Goal: Task Accomplishment & Management: Manage account settings

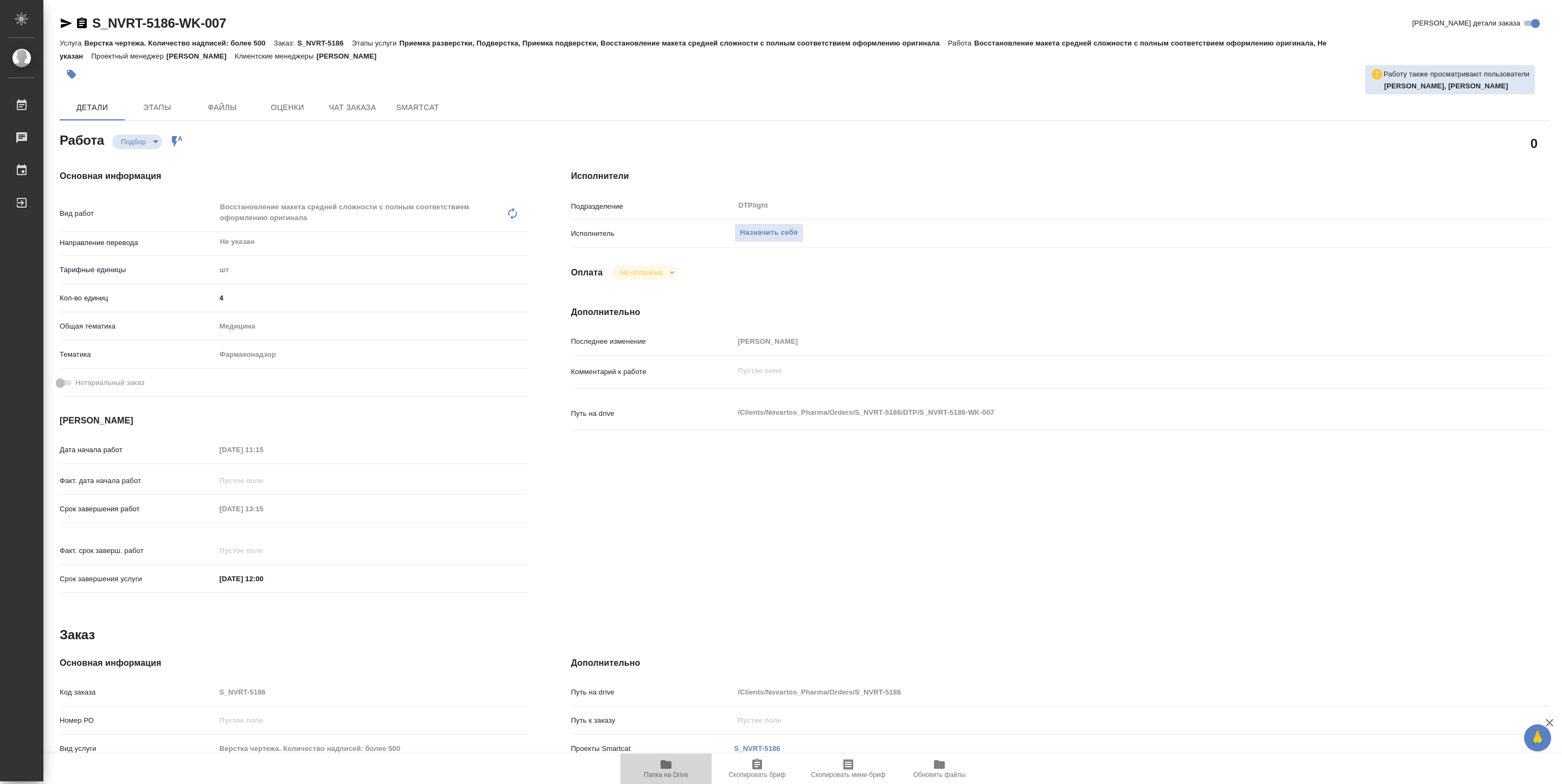
click at [682, 765] on span "Папка на Drive" at bounding box center [665, 768] width 78 height 21
click at [773, 239] on button "Назначить себя" at bounding box center [769, 233] width 69 height 19
type textarea "x"
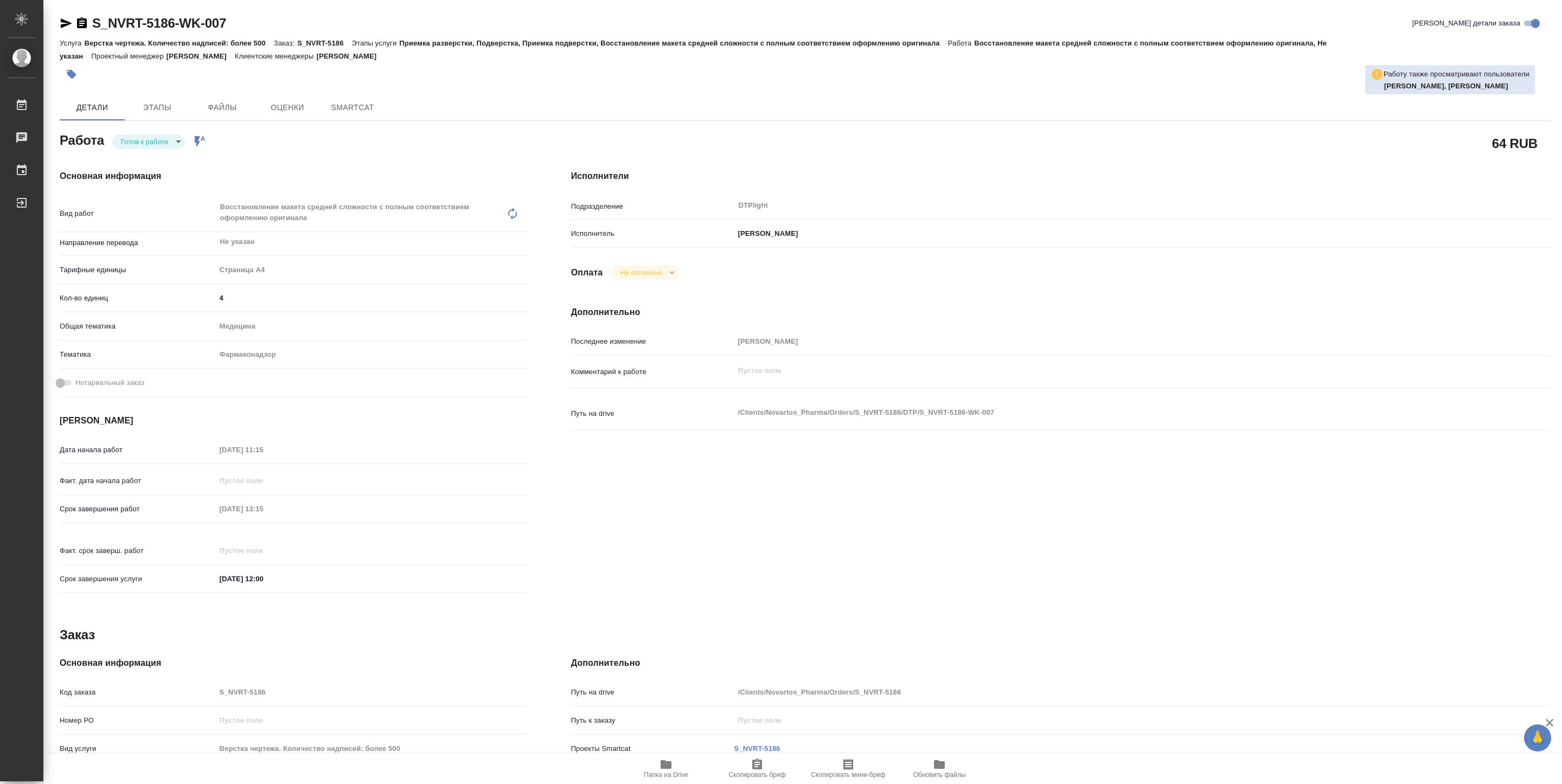
type textarea "x"
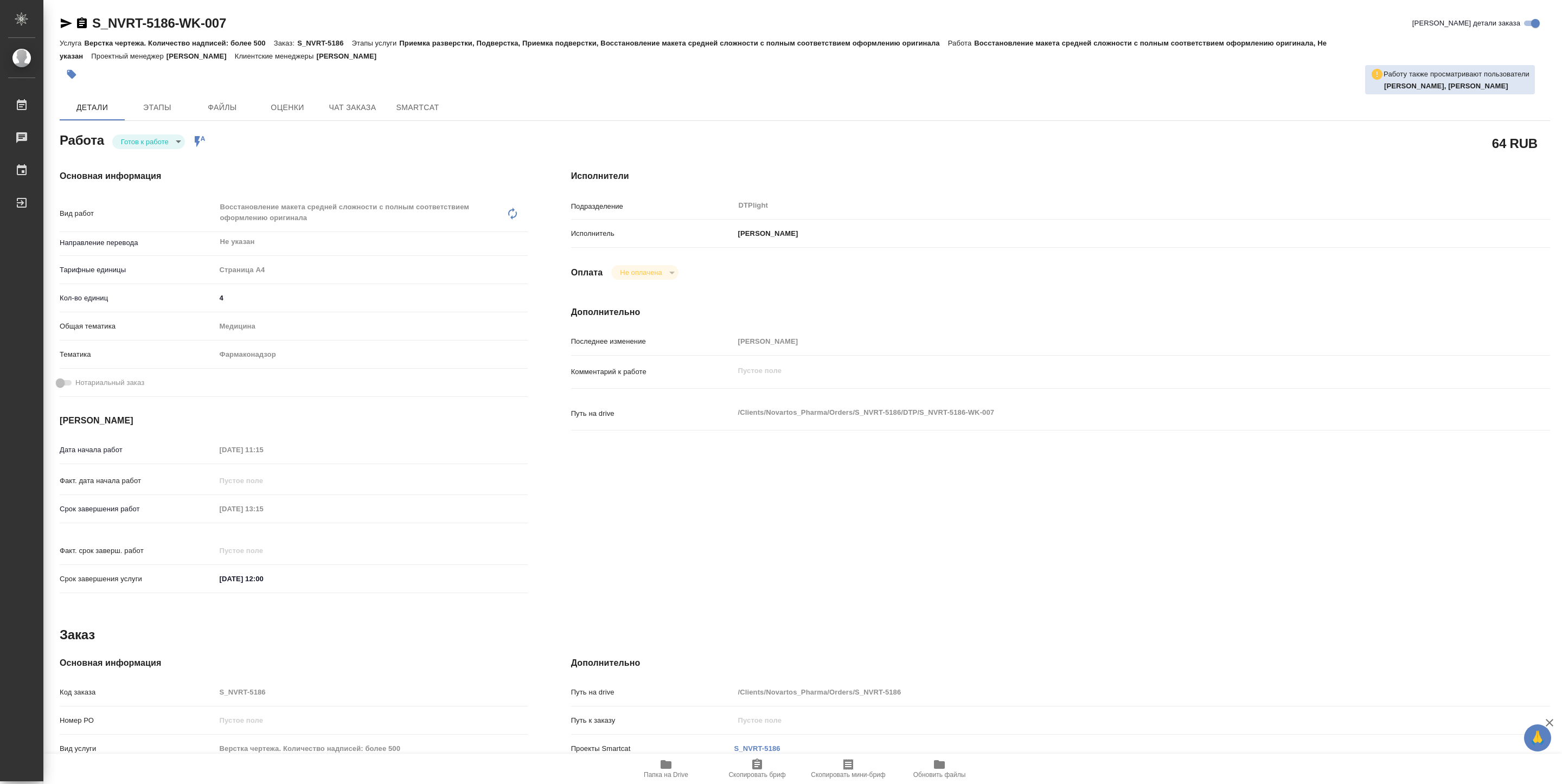
type textarea "x"
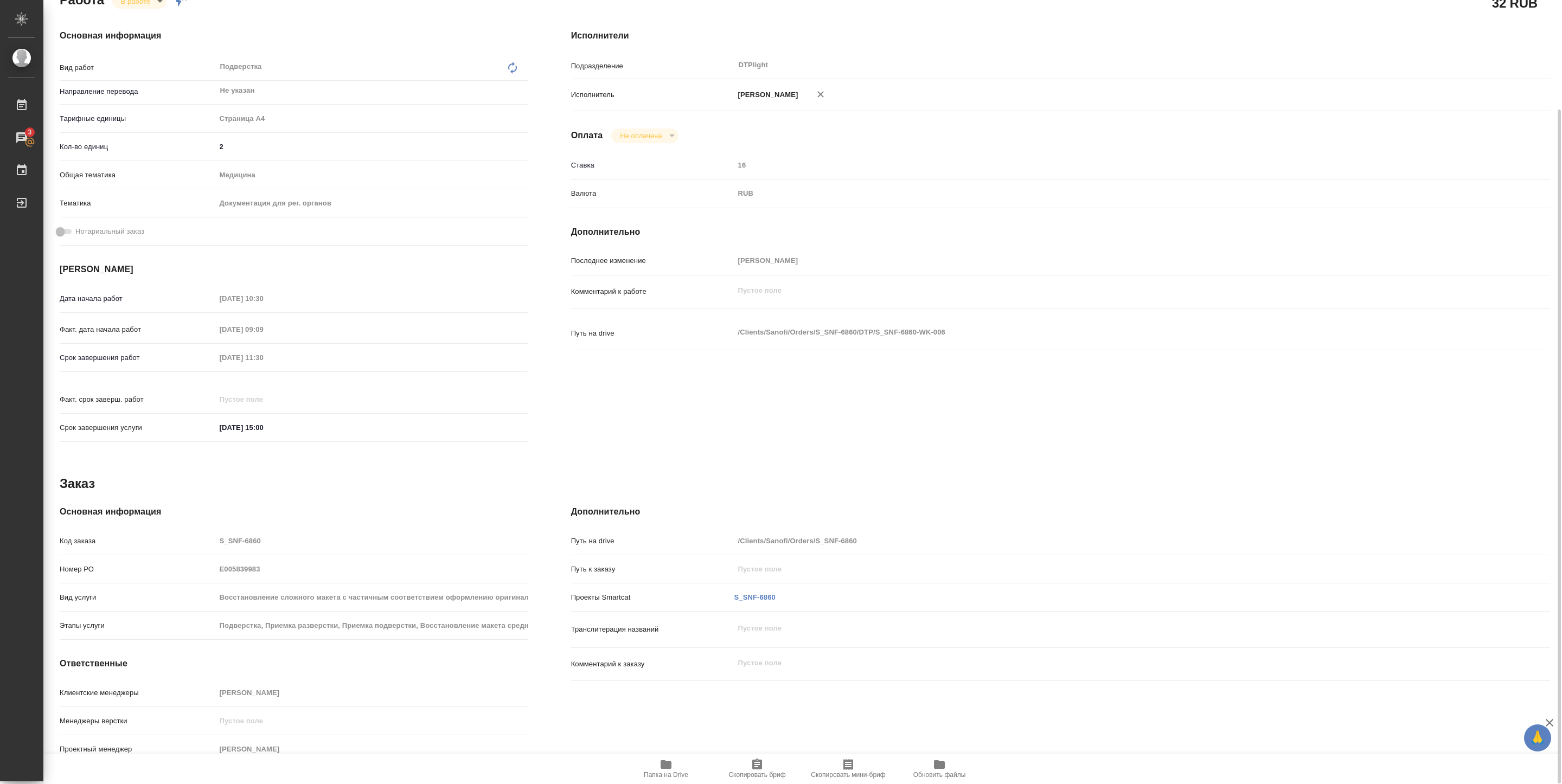
scroll to position [46, 0]
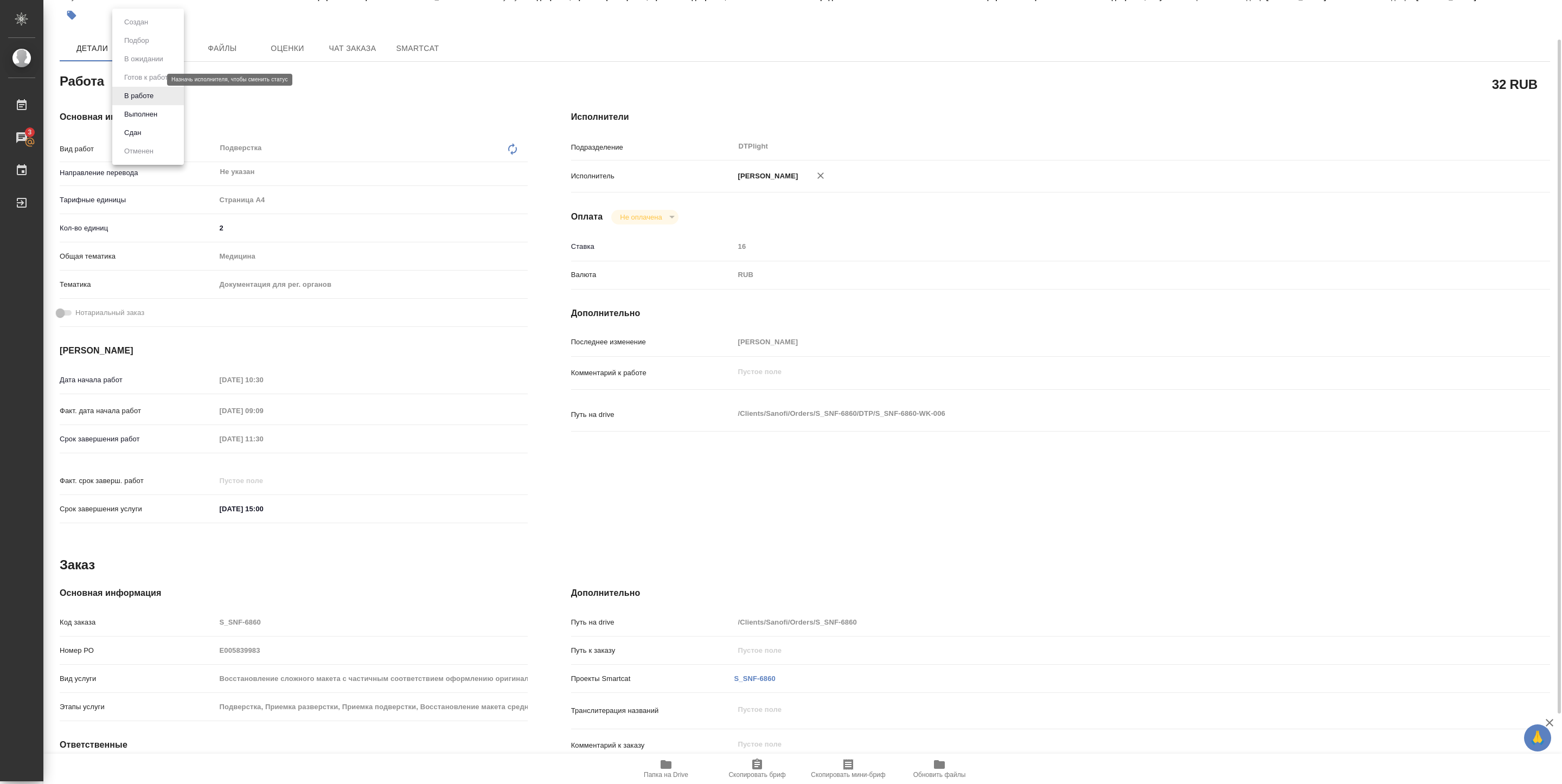
click at [143, 81] on body "🙏 .cls-1 fill:#fff; AWATERA Pankina Anna Работы 3 Чаты График Выйти S_SNF-6860-…" at bounding box center [781, 392] width 1562 height 784
click at [143, 116] on button "Выполнен" at bounding box center [141, 114] width 40 height 12
type textarea "x"
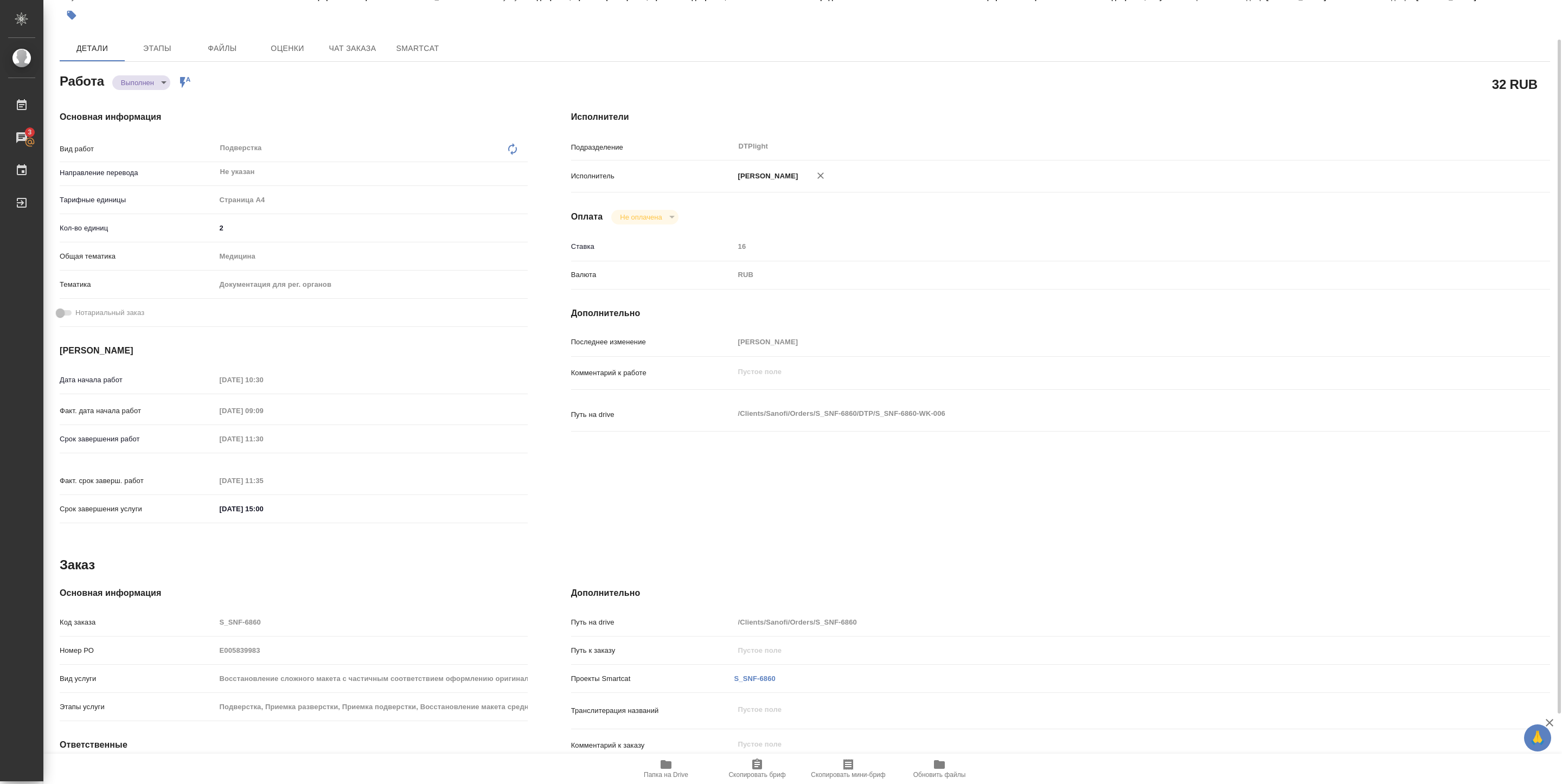
type textarea "x"
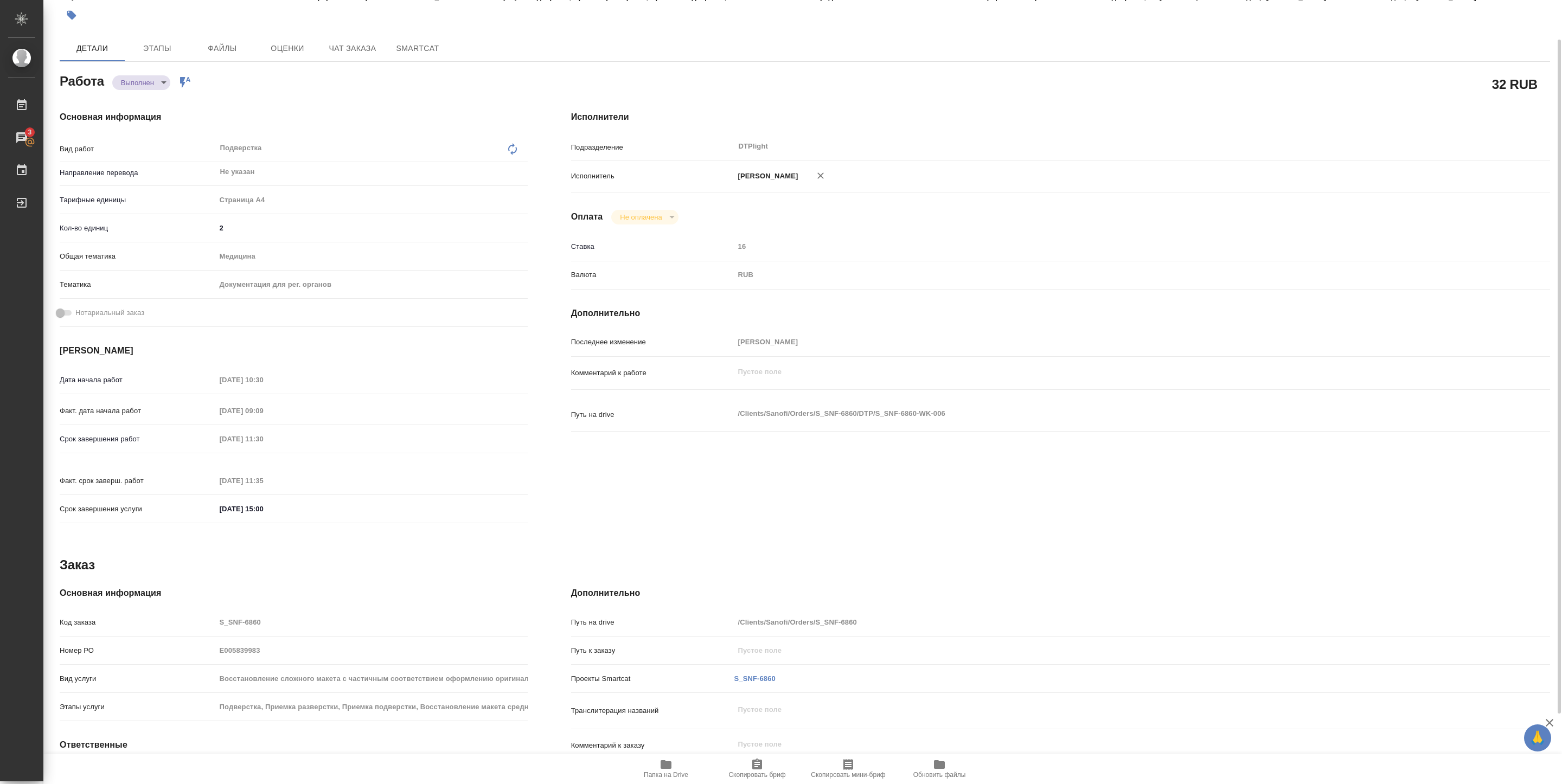
type textarea "x"
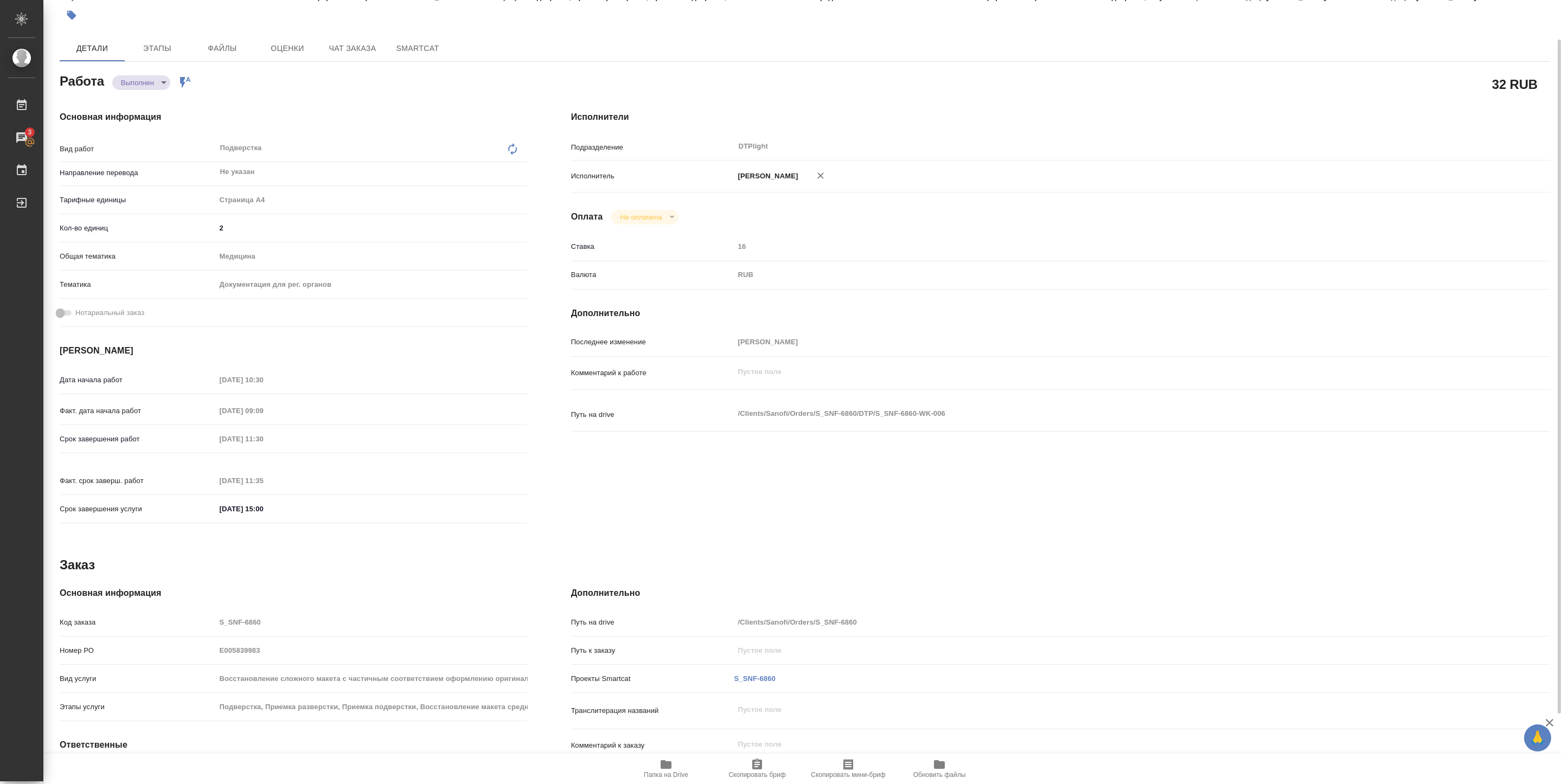
type textarea "x"
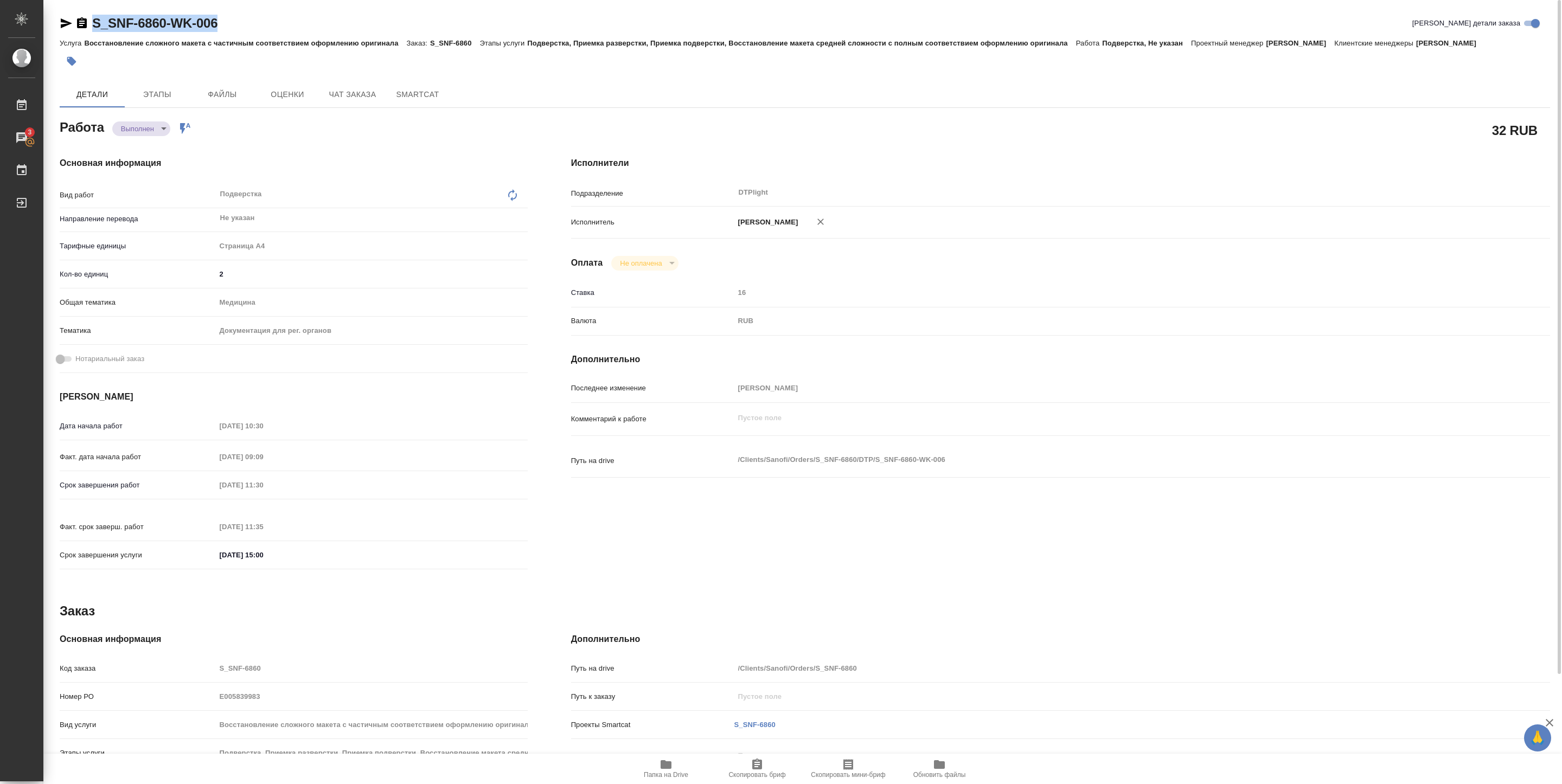
drag, startPoint x: 145, startPoint y: 29, endPoint x: 234, endPoint y: 24, distance: 89.1
click at [234, 24] on div "S_SNF-6860-WK-006 Кратко детали заказа" at bounding box center [805, 23] width 1490 height 18
copy link "S_SNF-6860-WK-006"
click at [158, 126] on body "🙏 .cls-1 fill:#fff; AWATERA Pankina Anna Работы 3 Чаты График Выйти S_SNF-6860-…" at bounding box center [781, 392] width 1562 height 784
click at [154, 148] on li "Сдан" at bounding box center [148, 147] width 71 height 18
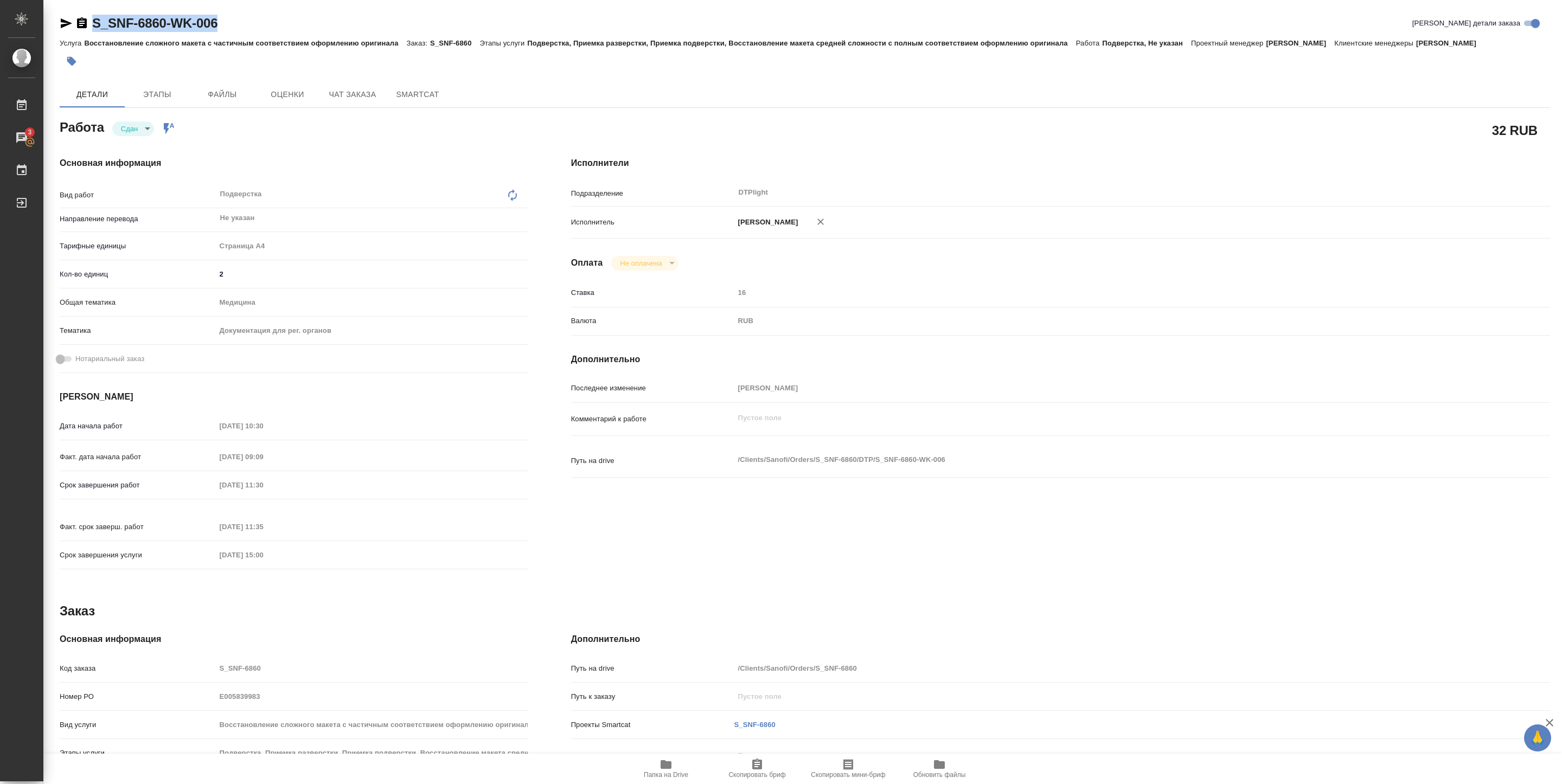
type textarea "x"
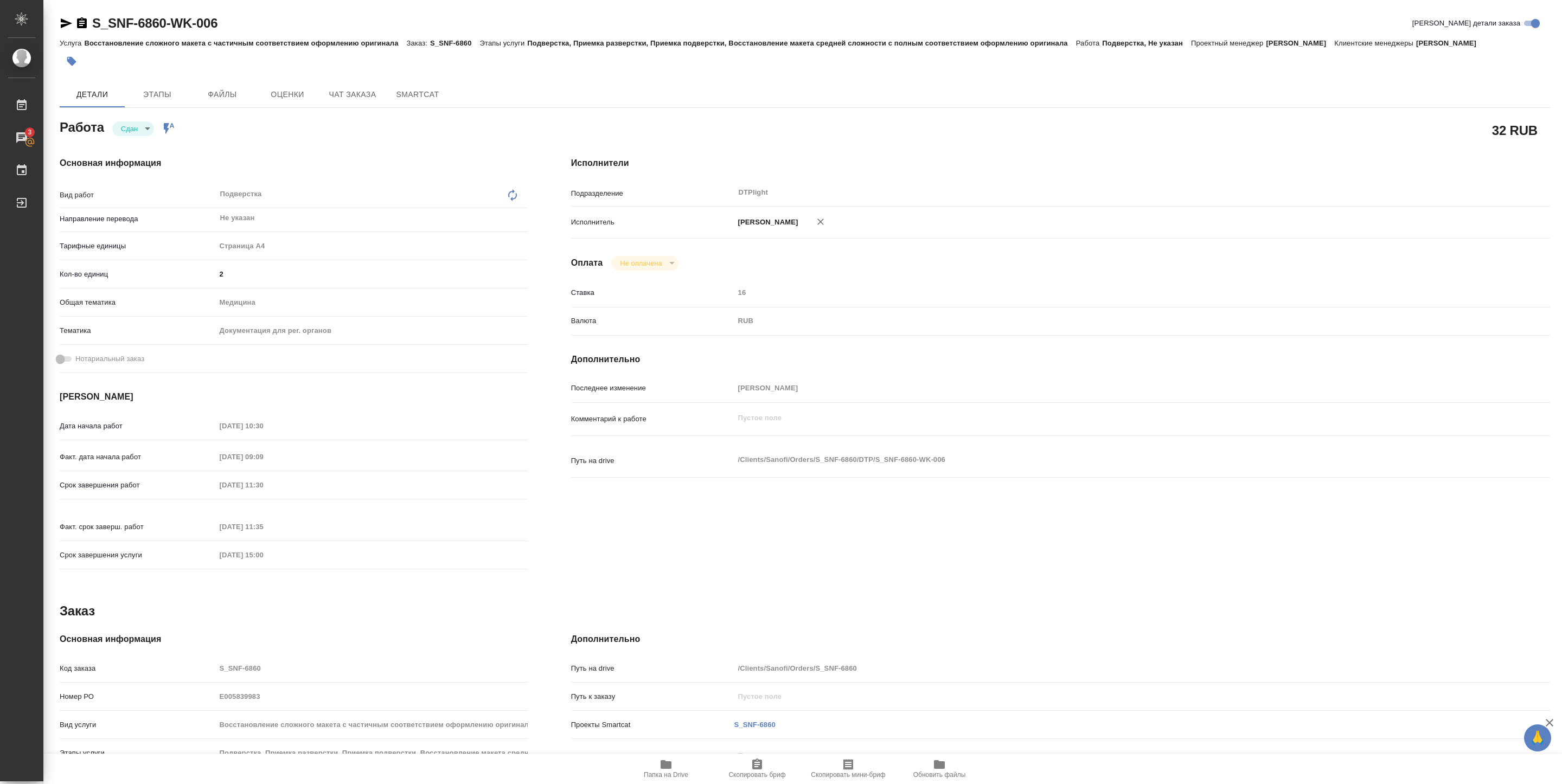
type textarea "x"
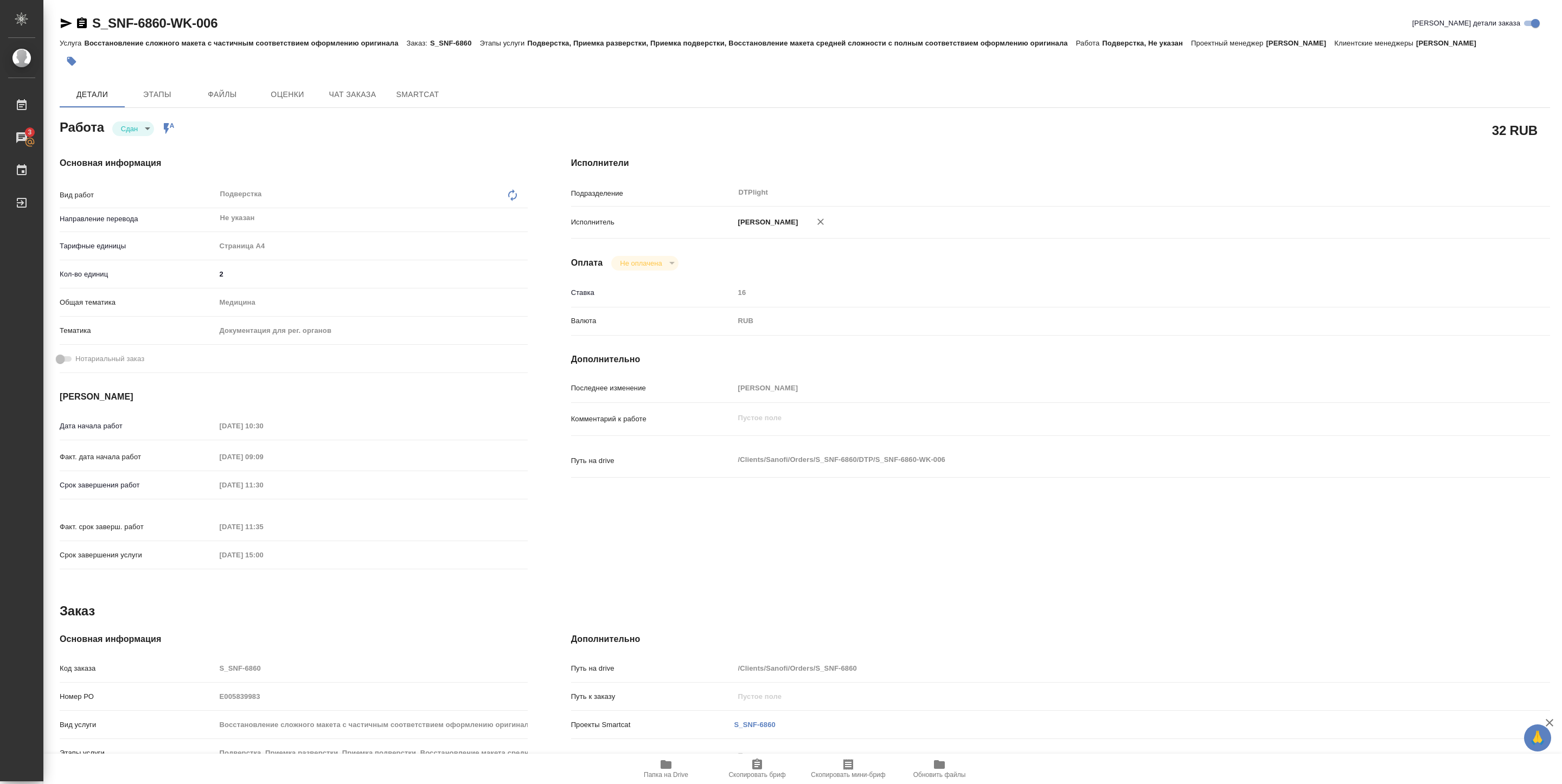
type textarea "x"
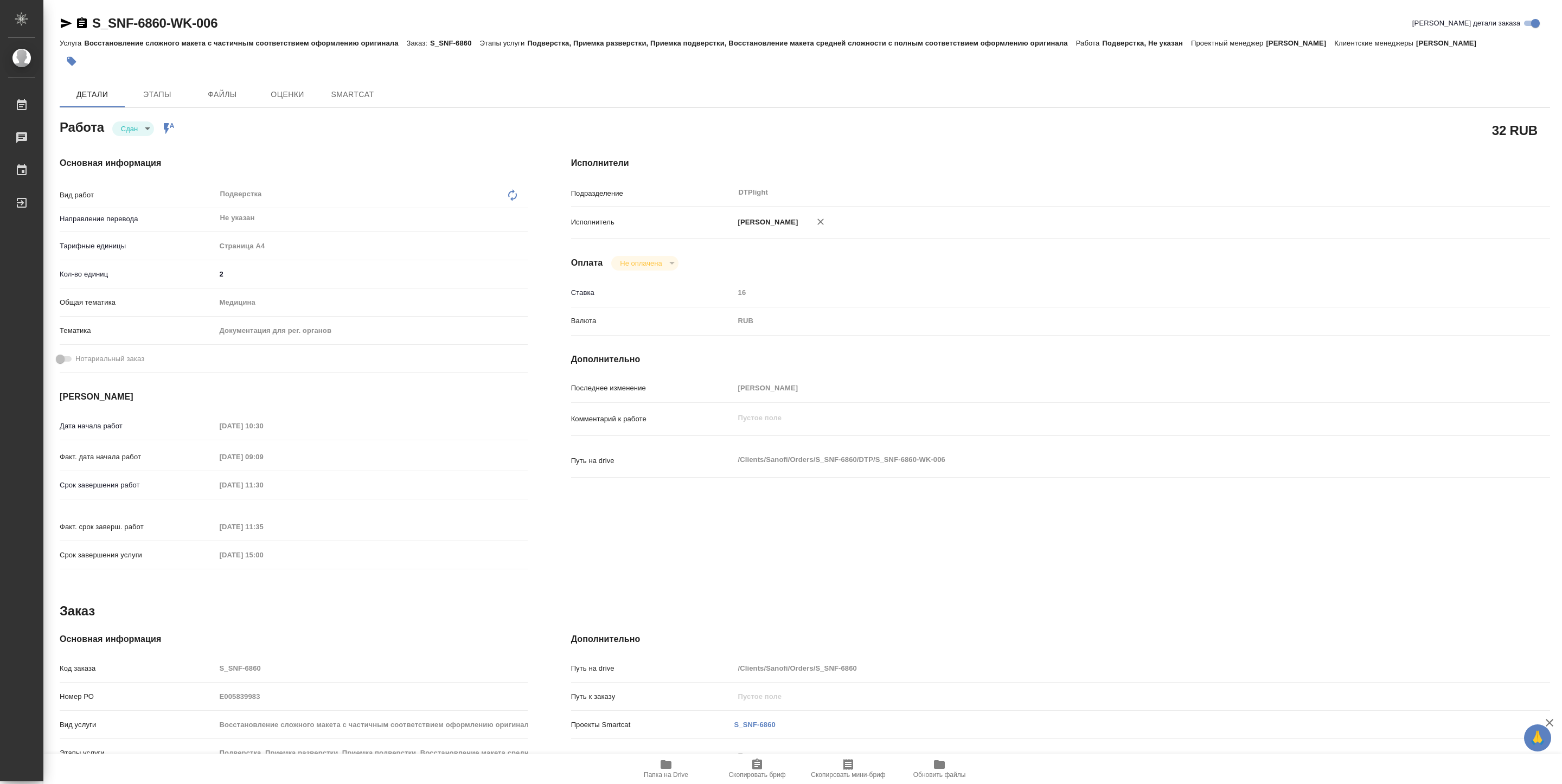
type textarea "x"
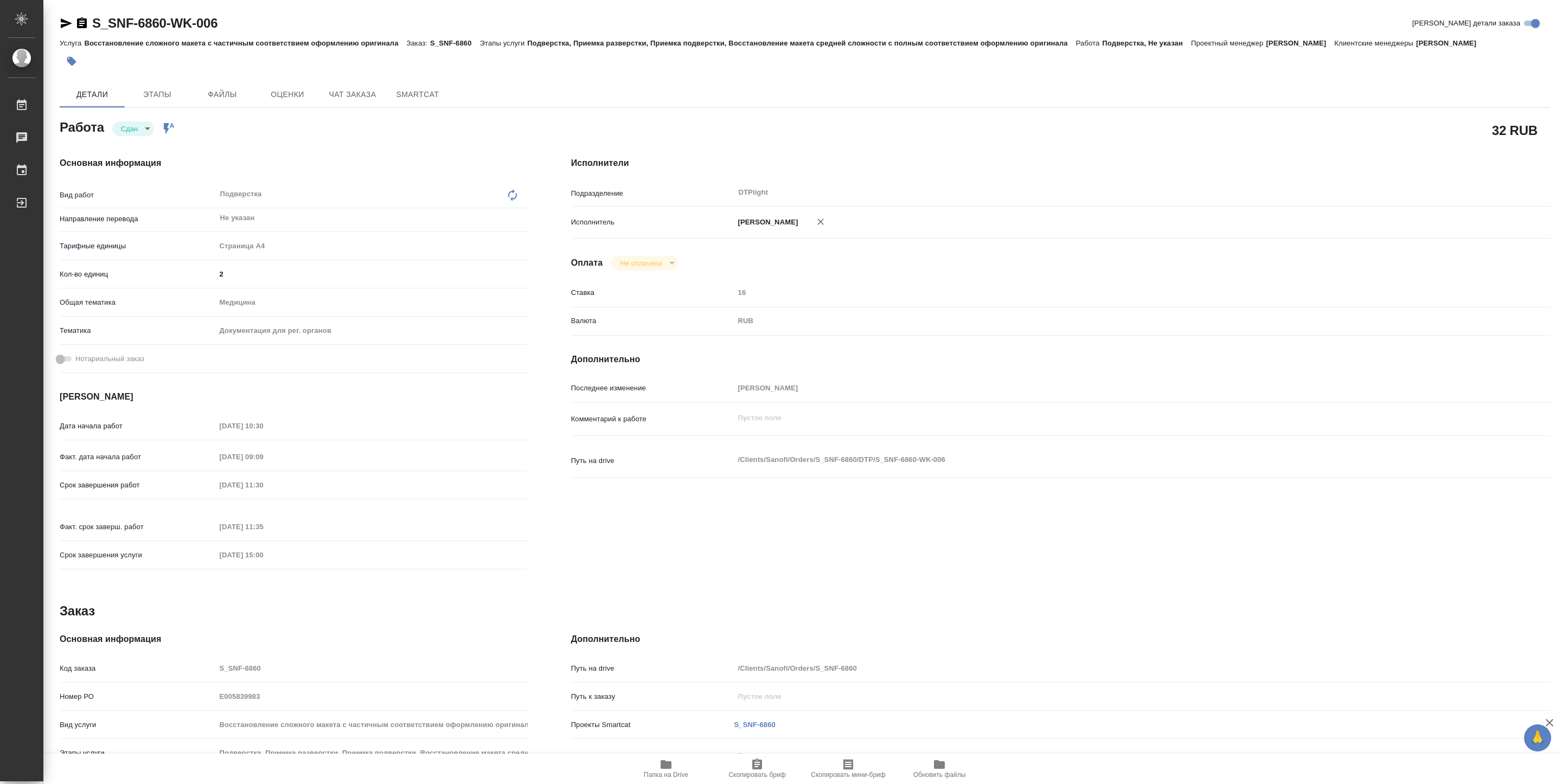
type textarea "x"
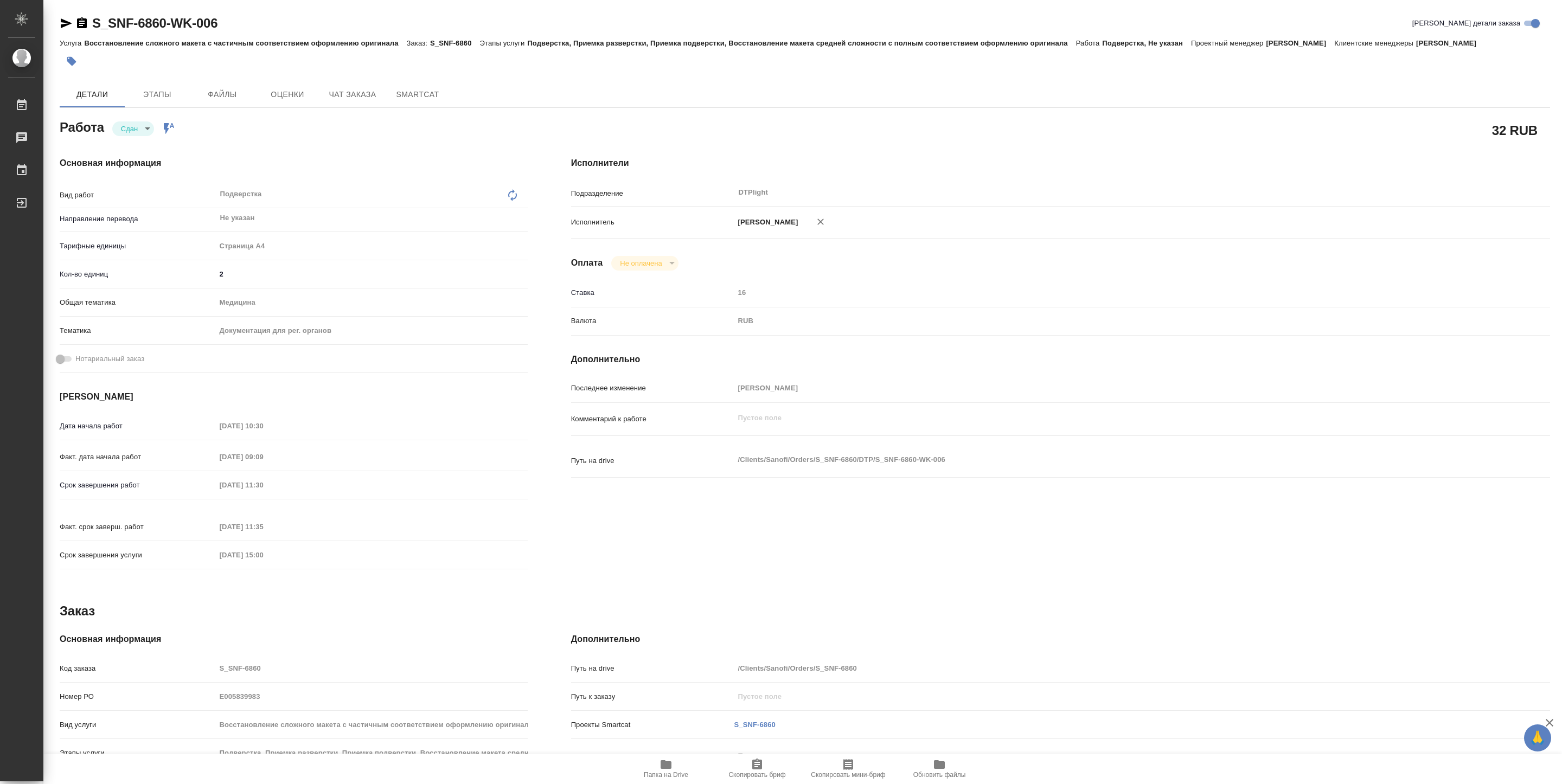
type textarea "x"
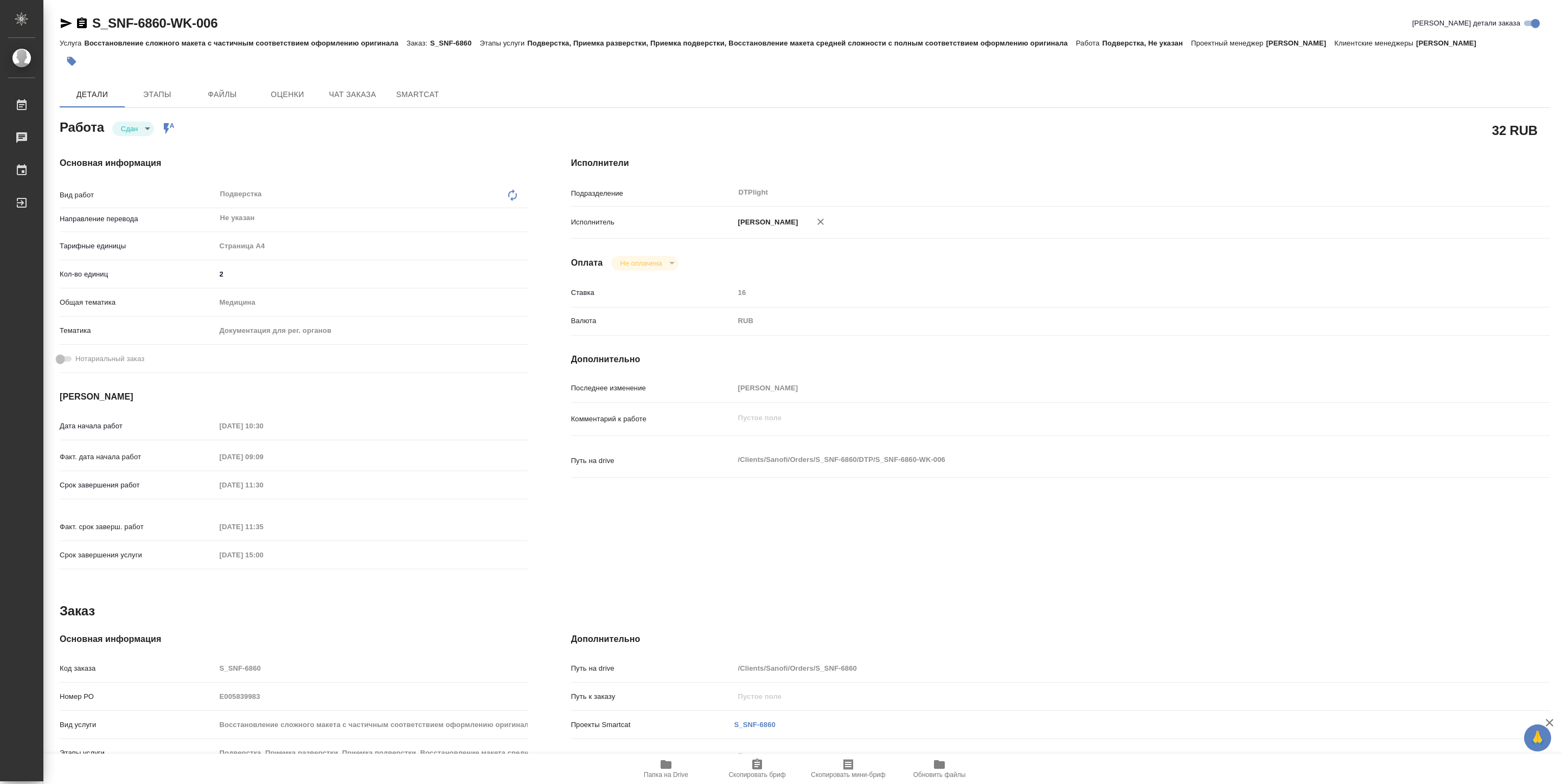
type textarea "x"
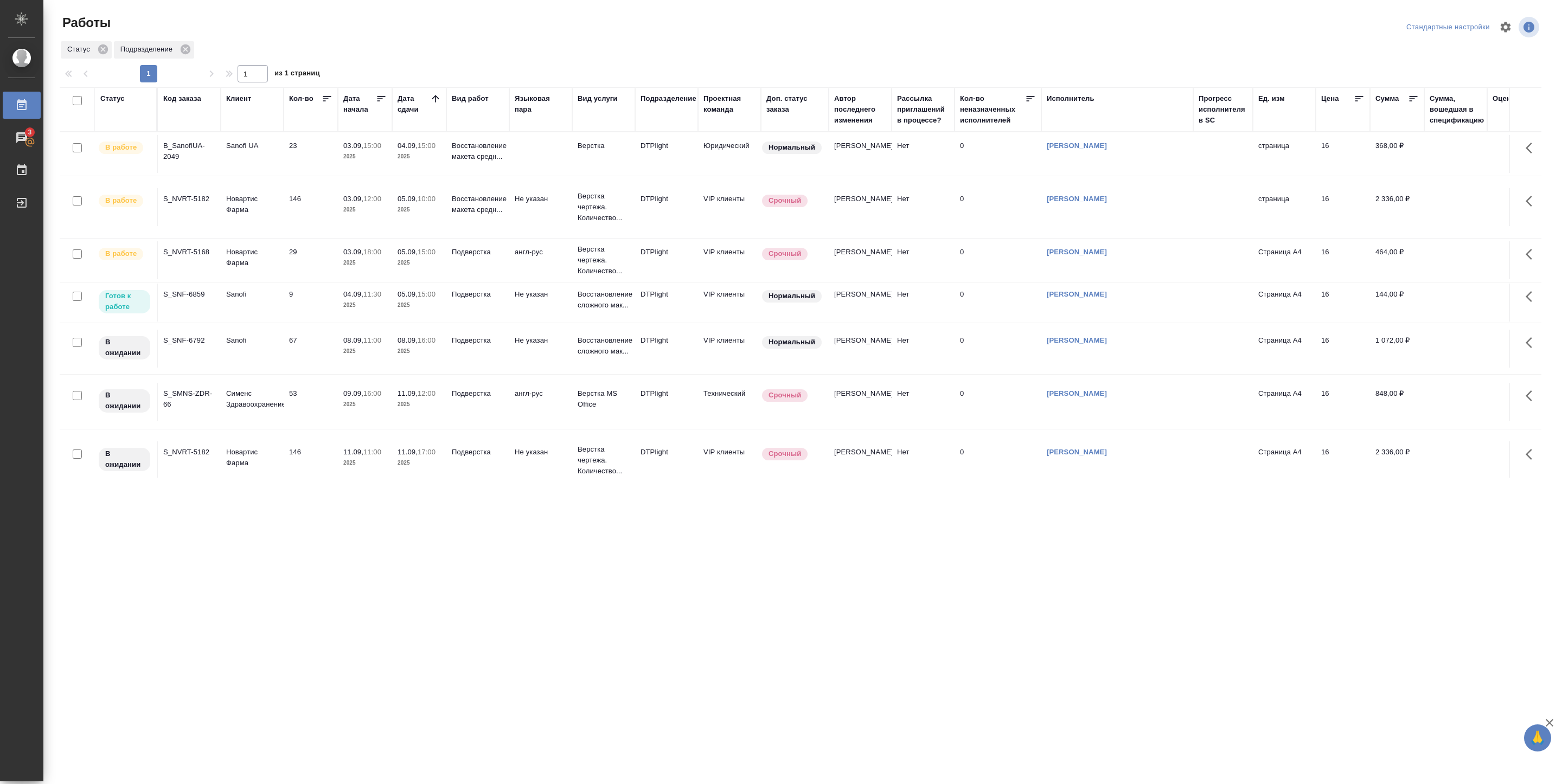
click at [199, 288] on td "S_SNF-6859" at bounding box center [189, 303] width 63 height 38
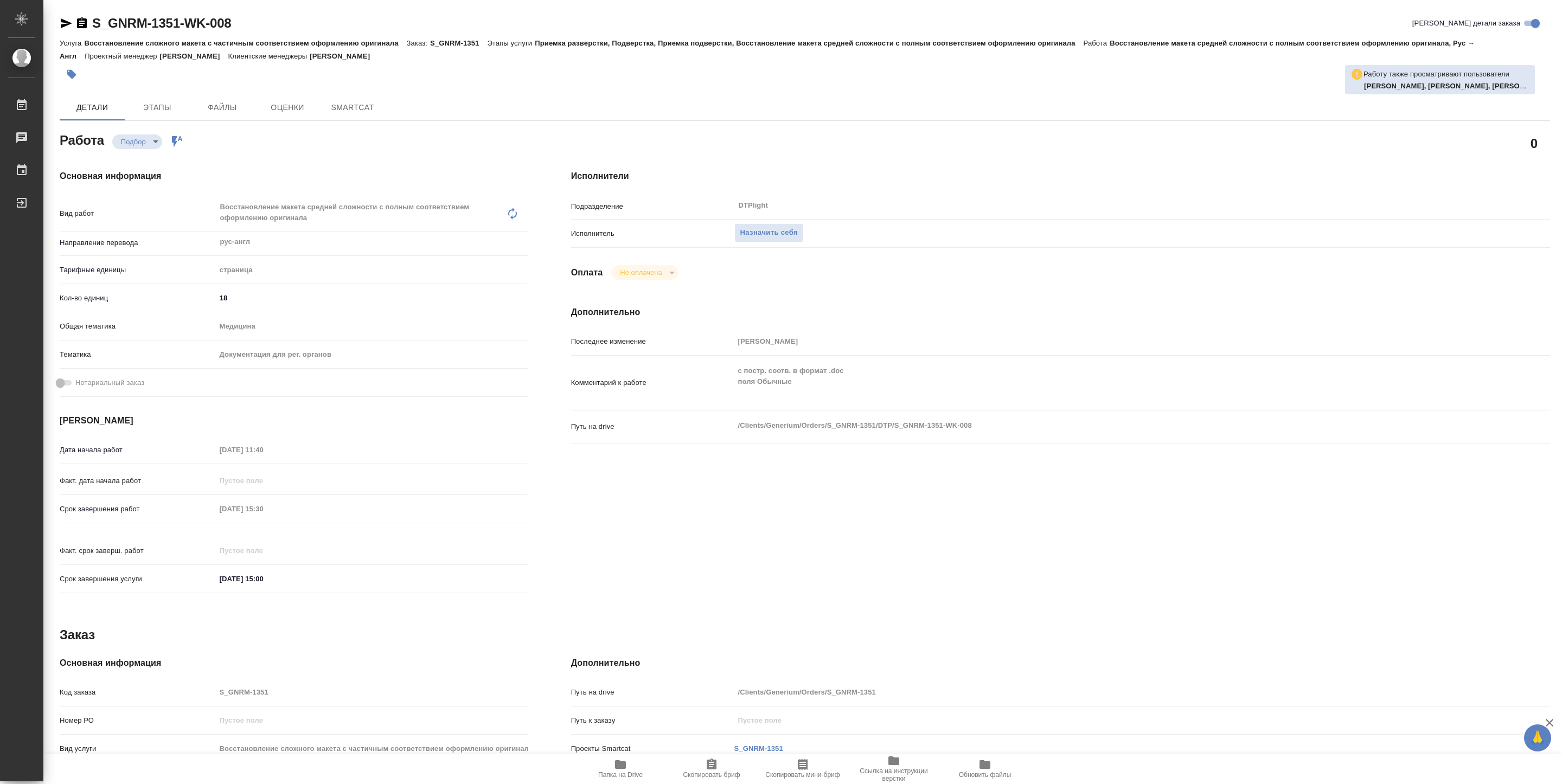
type textarea "x"
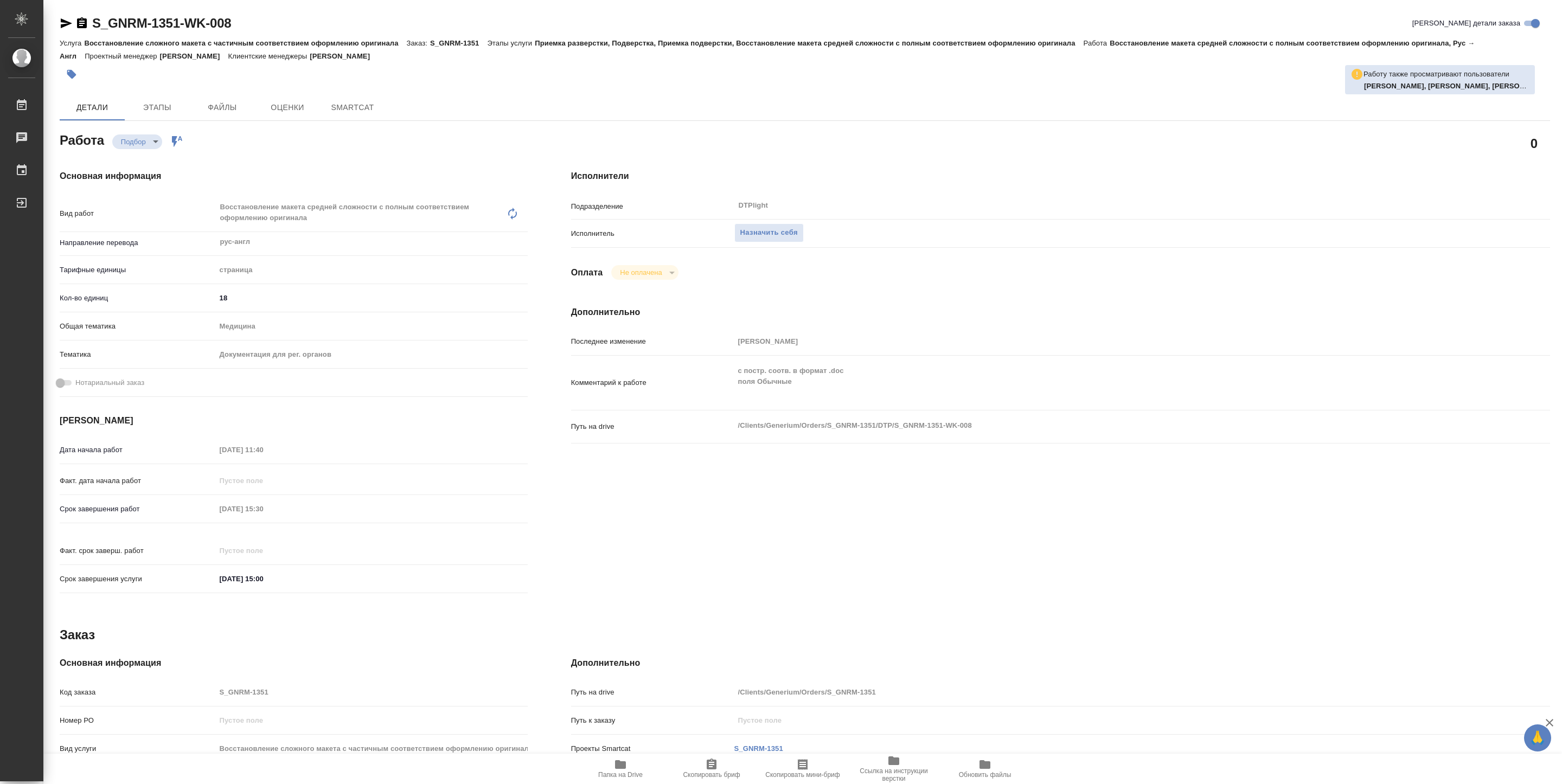
type textarea "x"
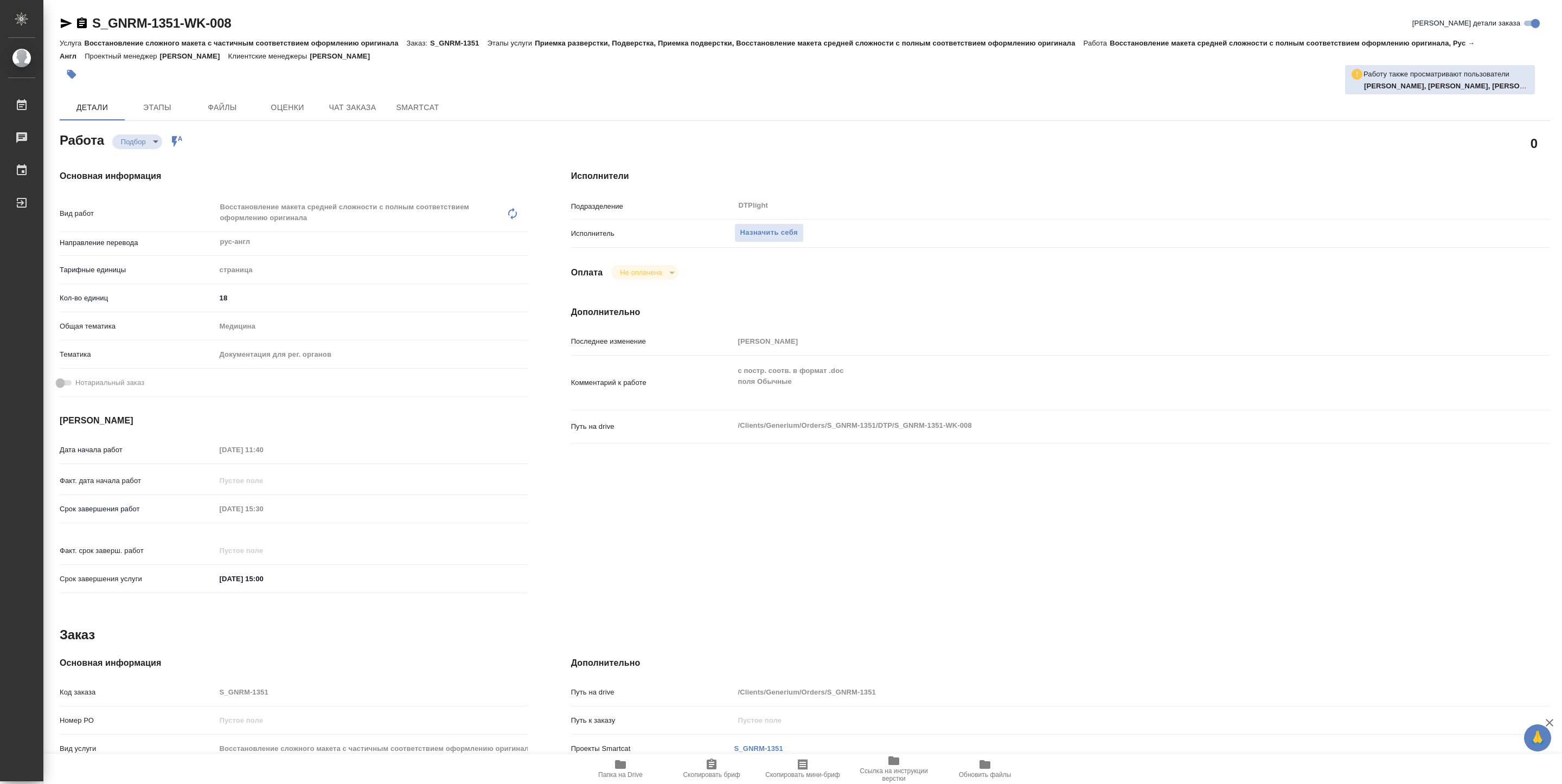
click at [636, 762] on span "Папка на Drive" at bounding box center [620, 768] width 78 height 21
type textarea "x"
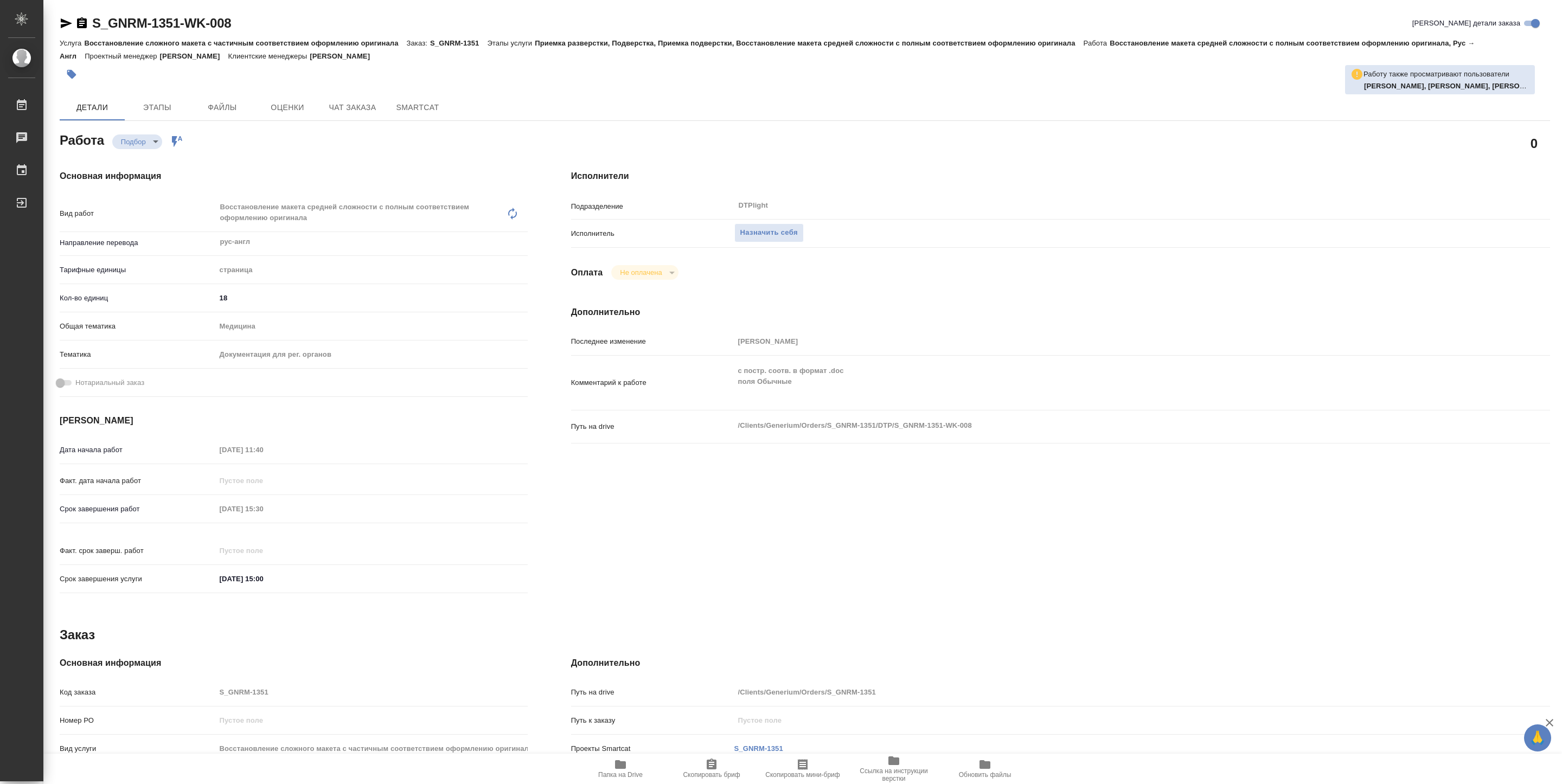
type textarea "x"
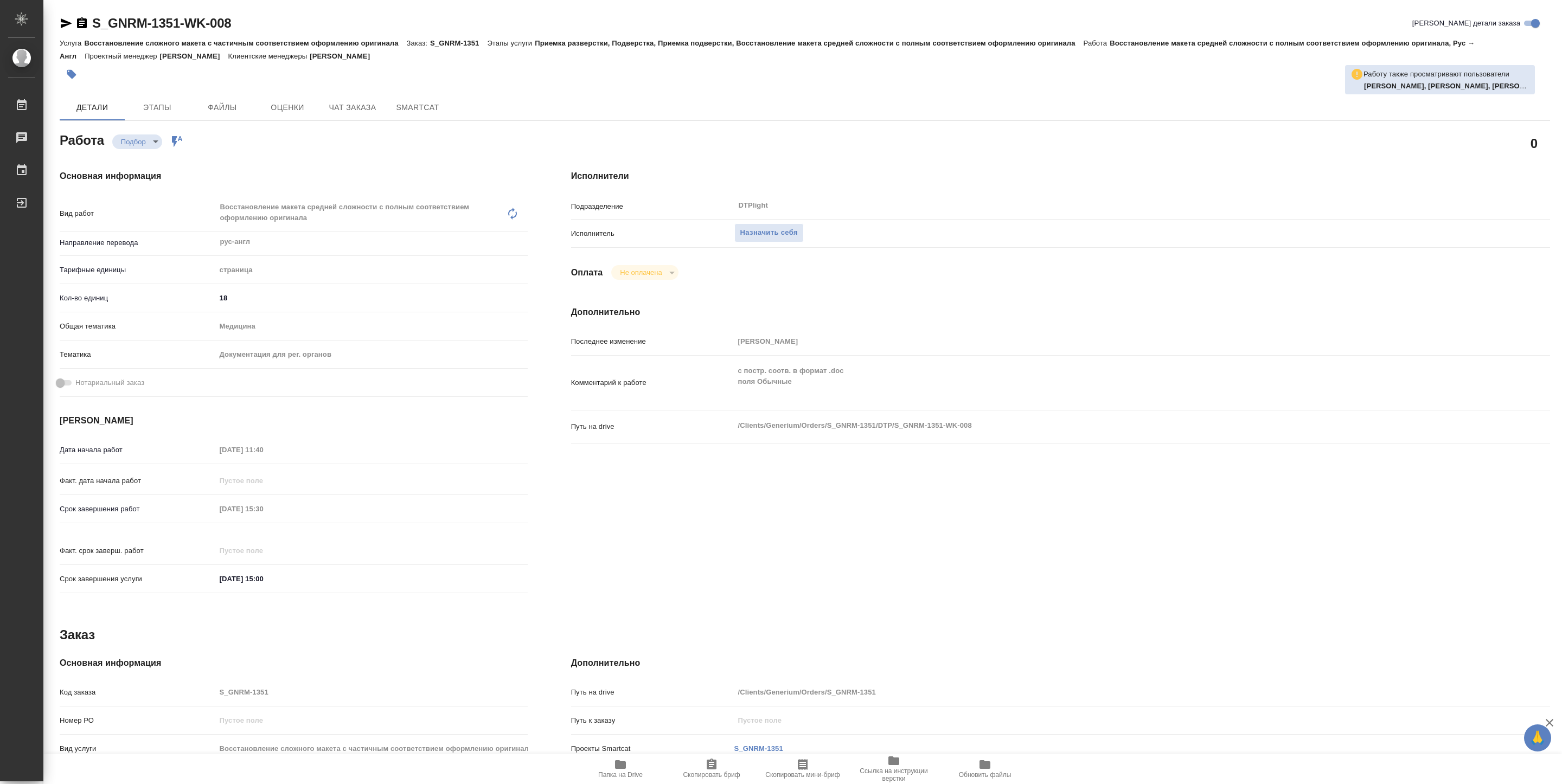
type textarea "x"
click at [791, 238] on span "Назначить себя" at bounding box center [769, 233] width 58 height 12
type textarea "x"
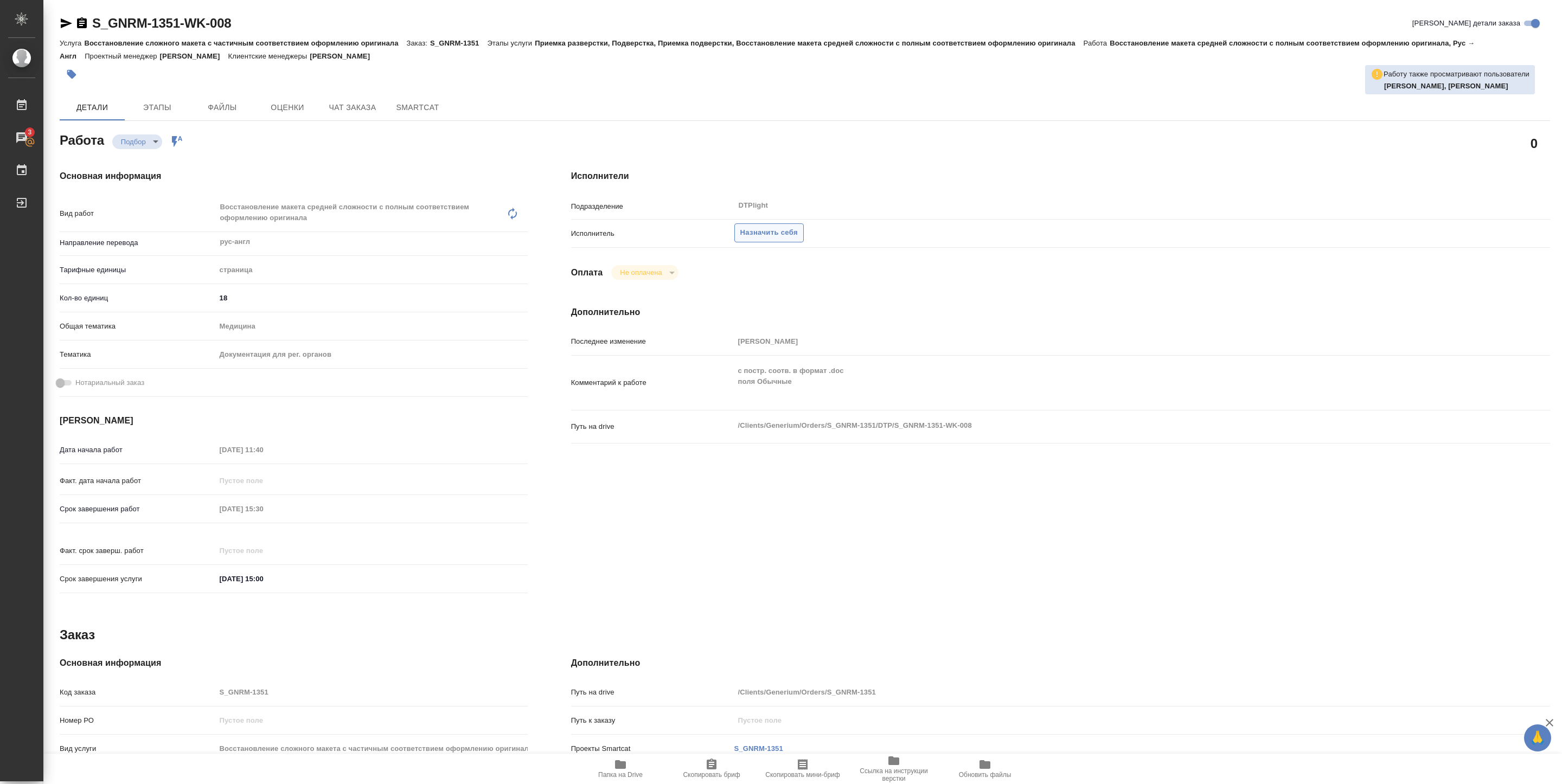
type textarea "x"
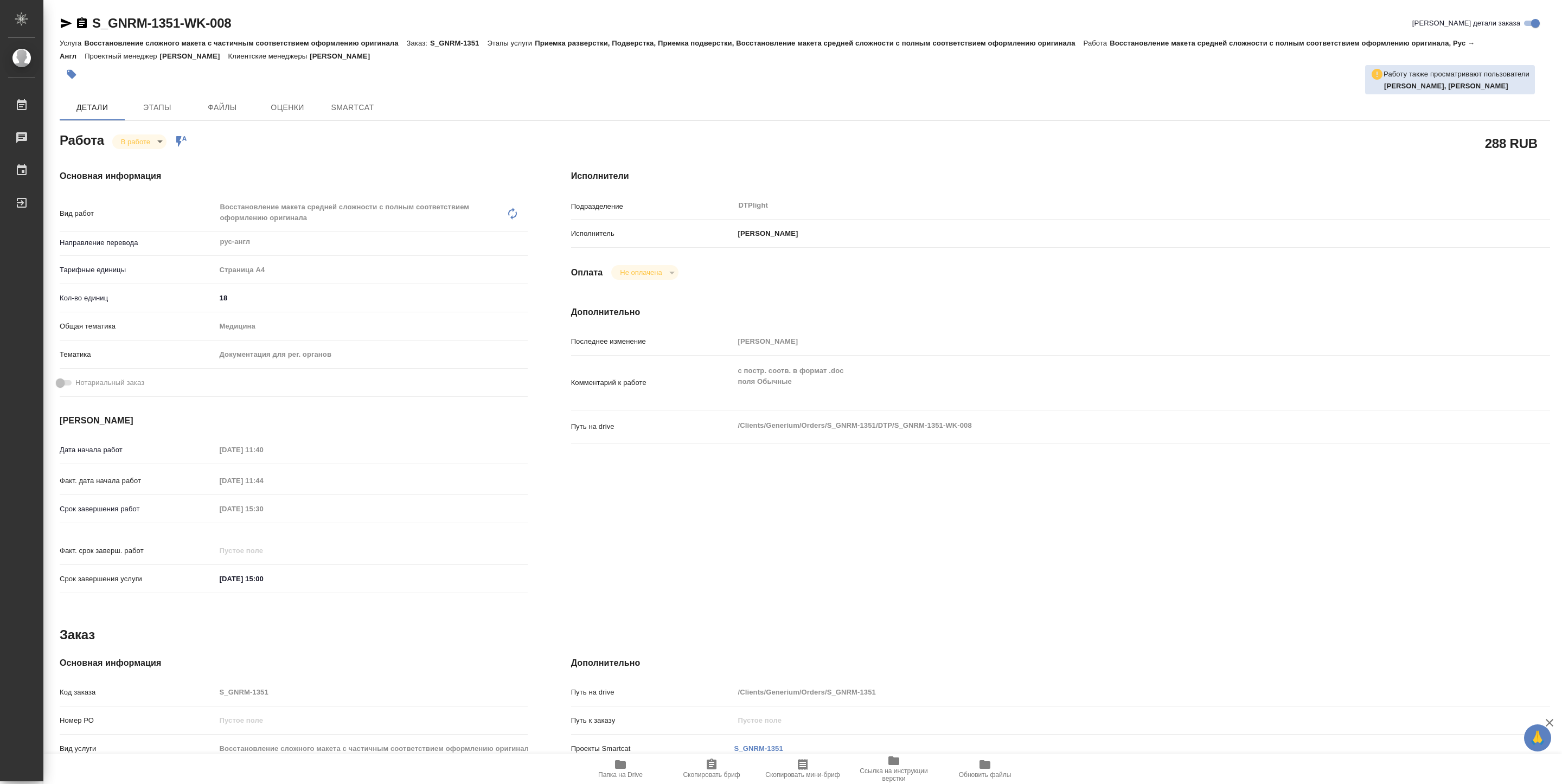
type textarea "x"
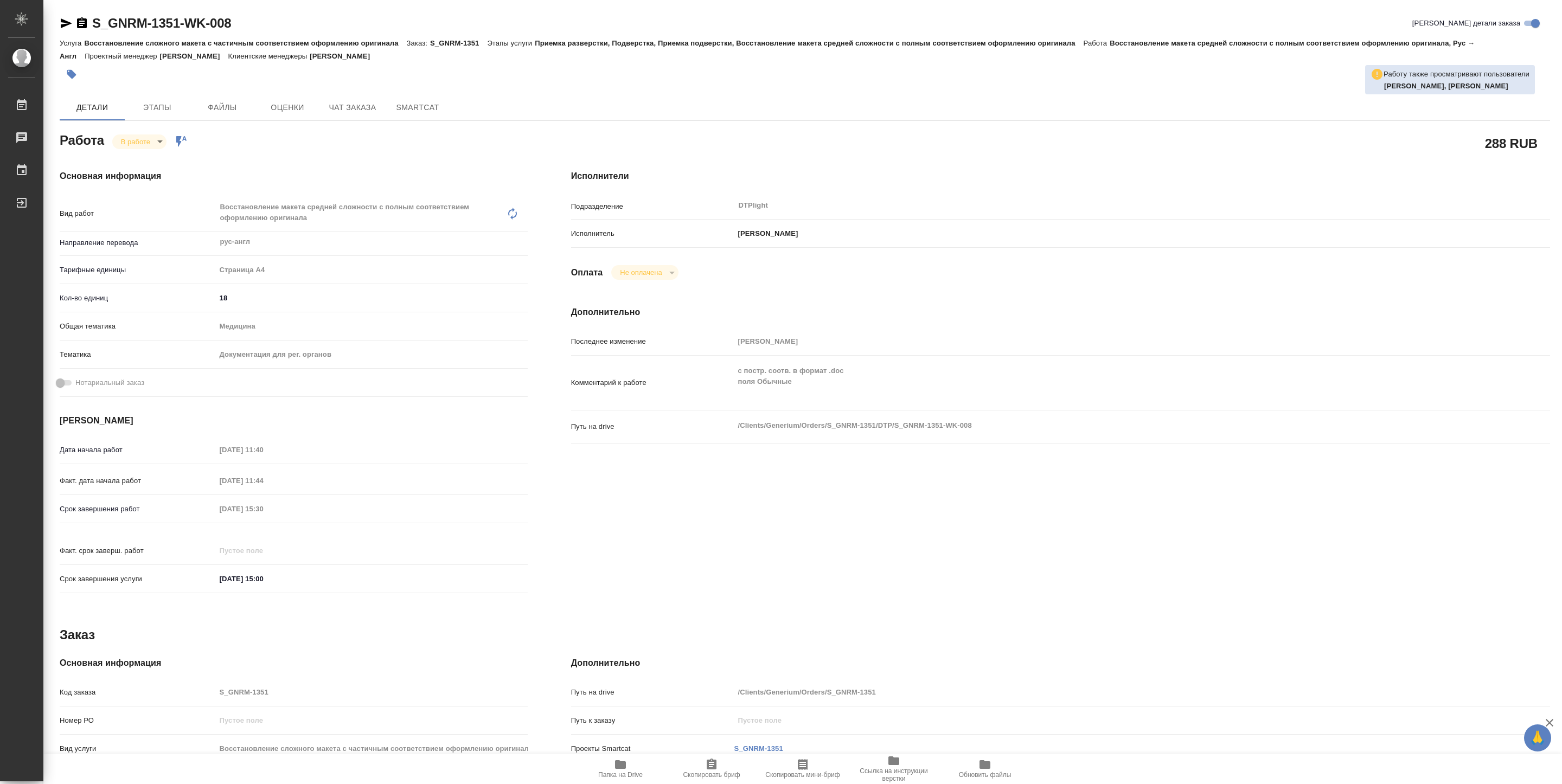
type textarea "x"
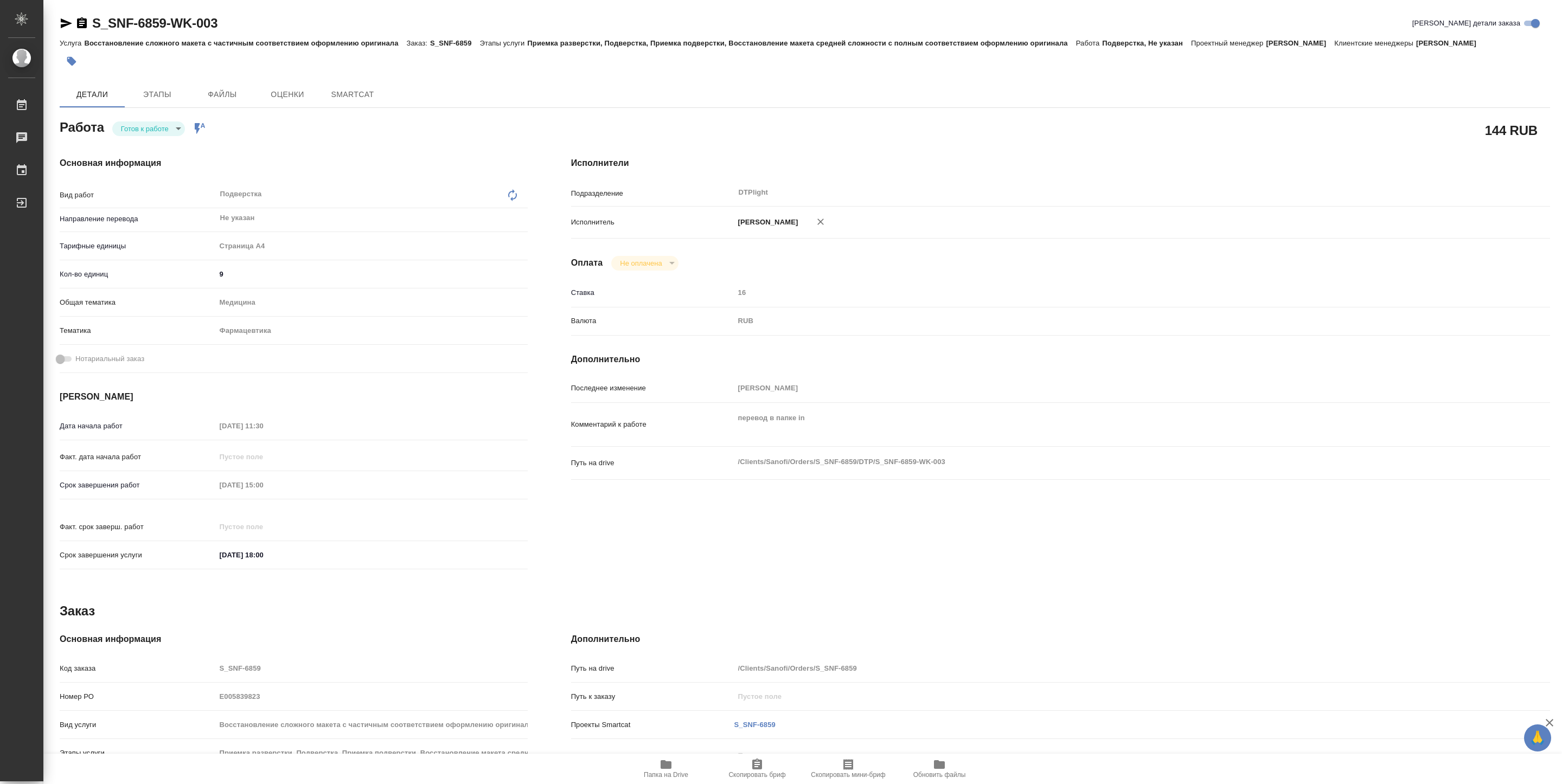
type textarea "x"
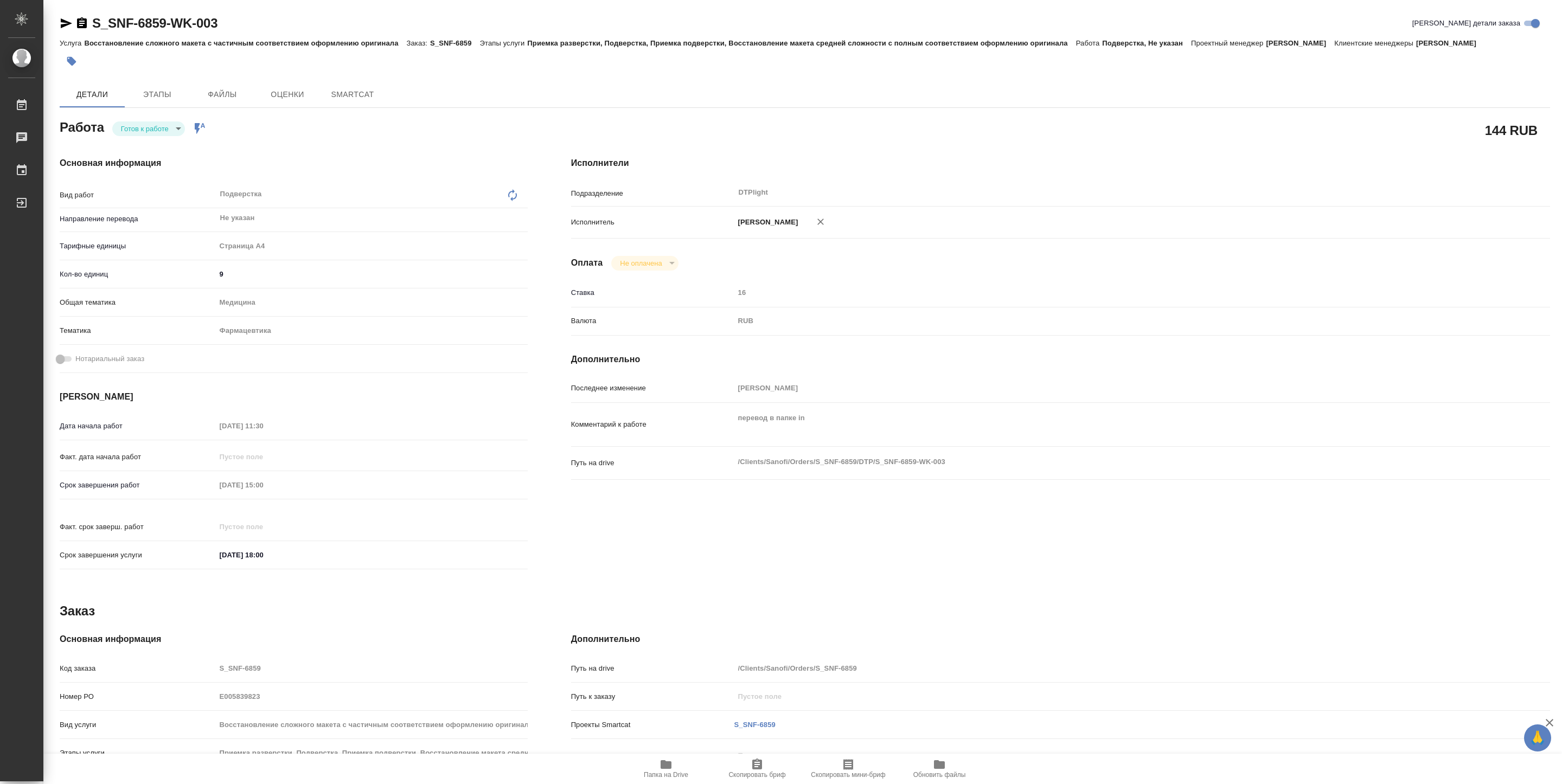
type textarea "x"
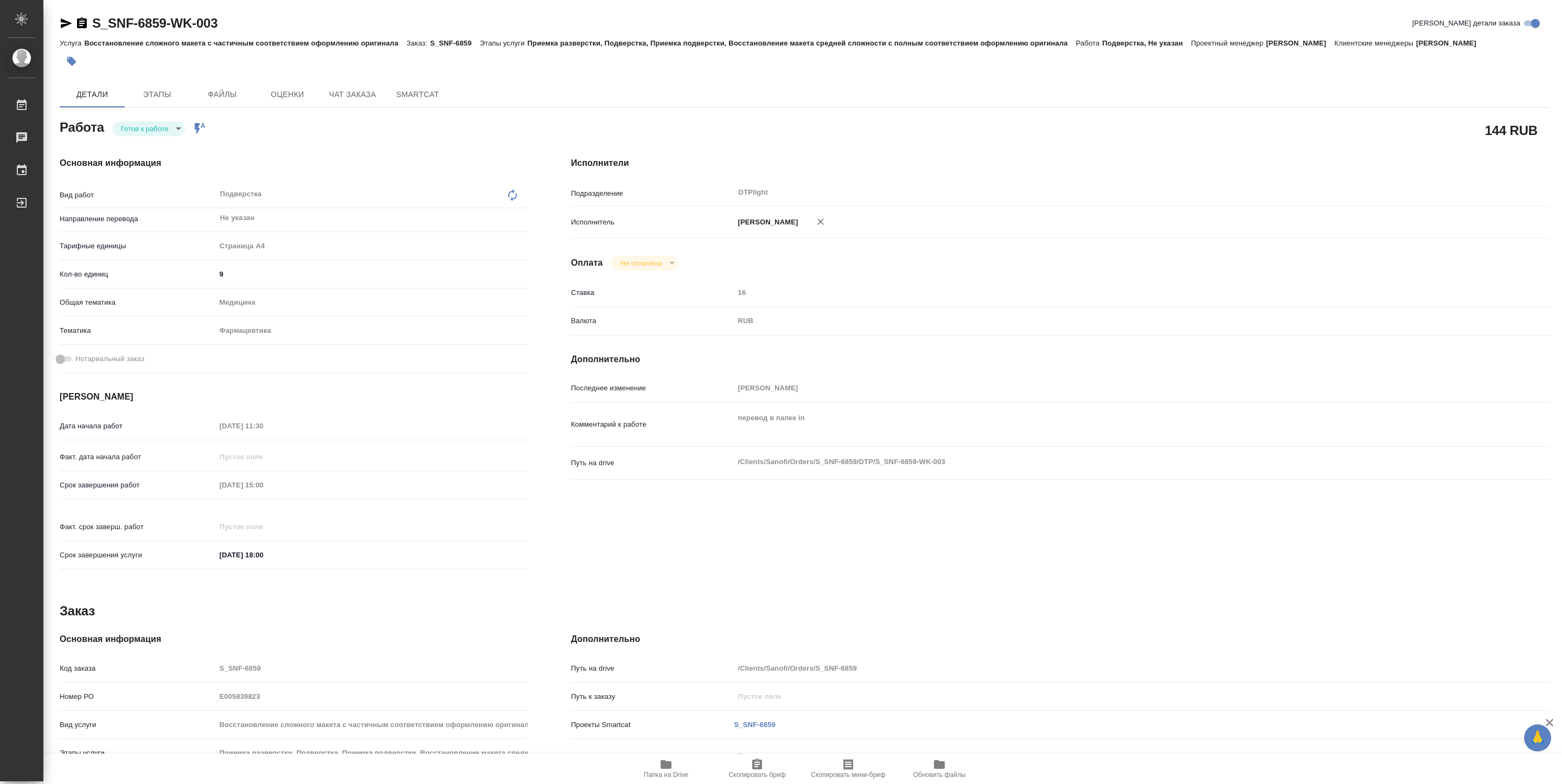
type textarea "x"
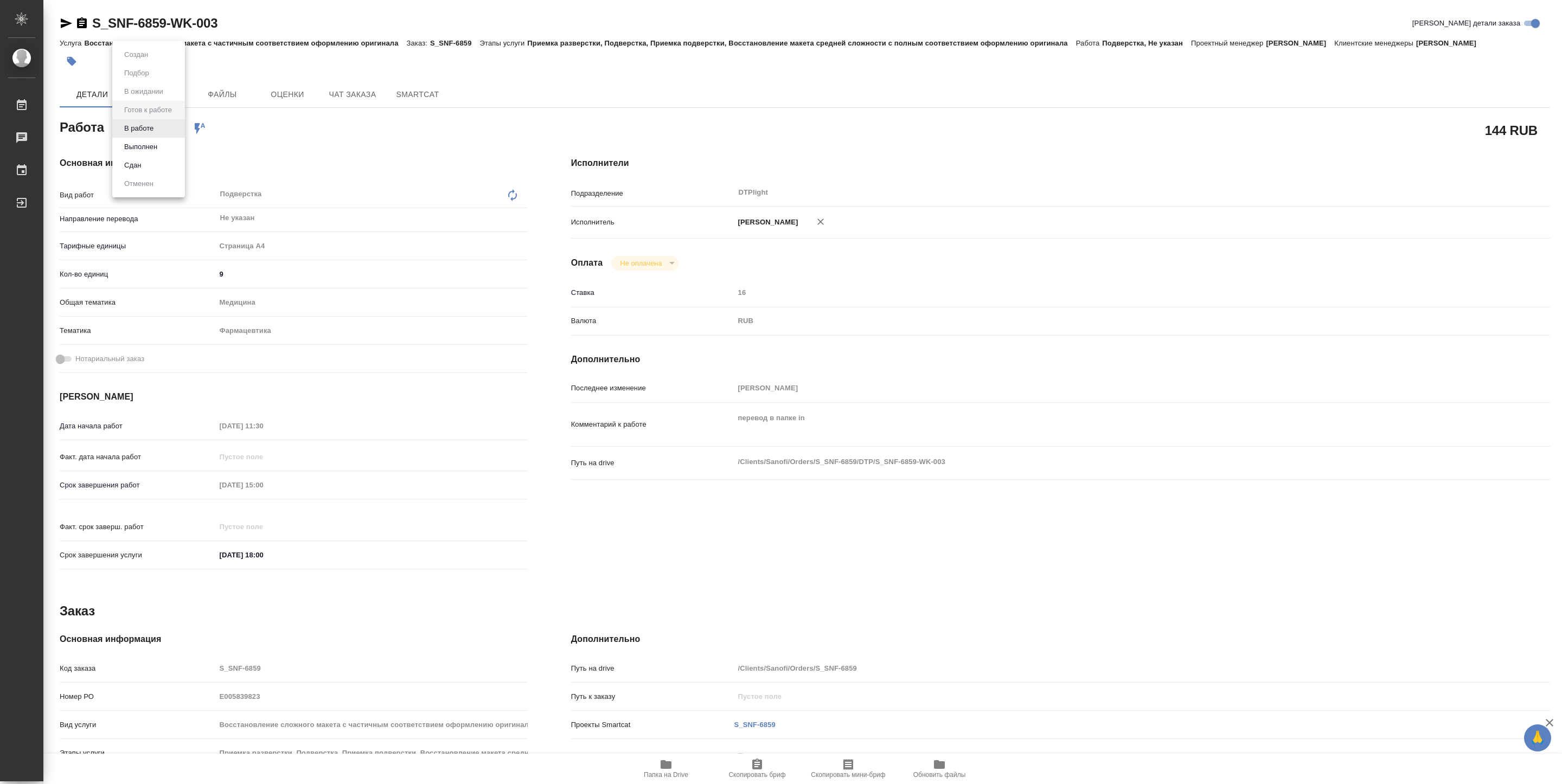
click at [162, 126] on body "🙏 .cls-1 fill:#fff; AWATERA Pankina Anna Работы Чаты График Выйти S_SNF-6859-WK…" at bounding box center [781, 392] width 1562 height 784
click at [160, 127] on li "В работе" at bounding box center [148, 128] width 73 height 18
type textarea "x"
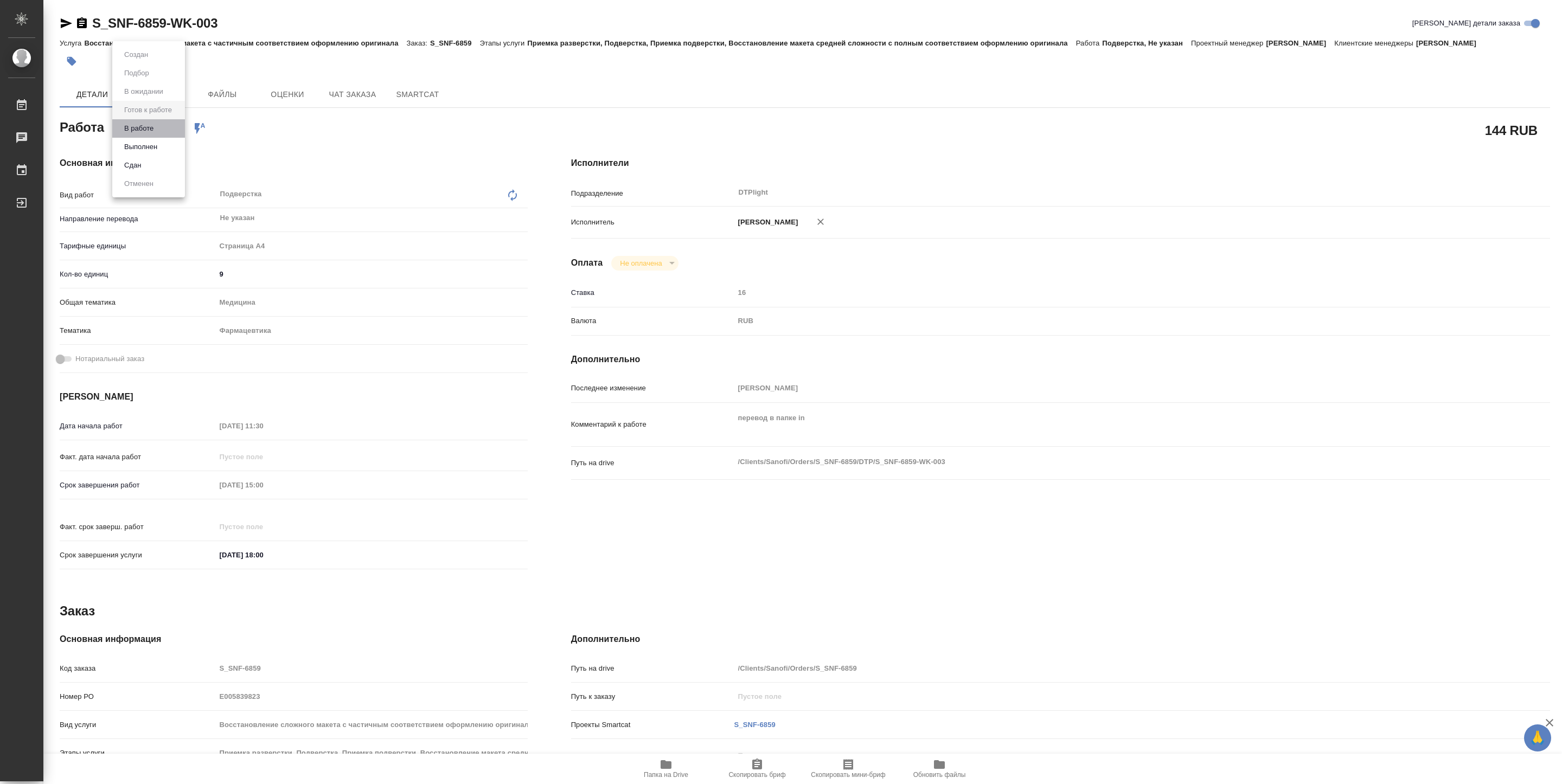
type textarea "x"
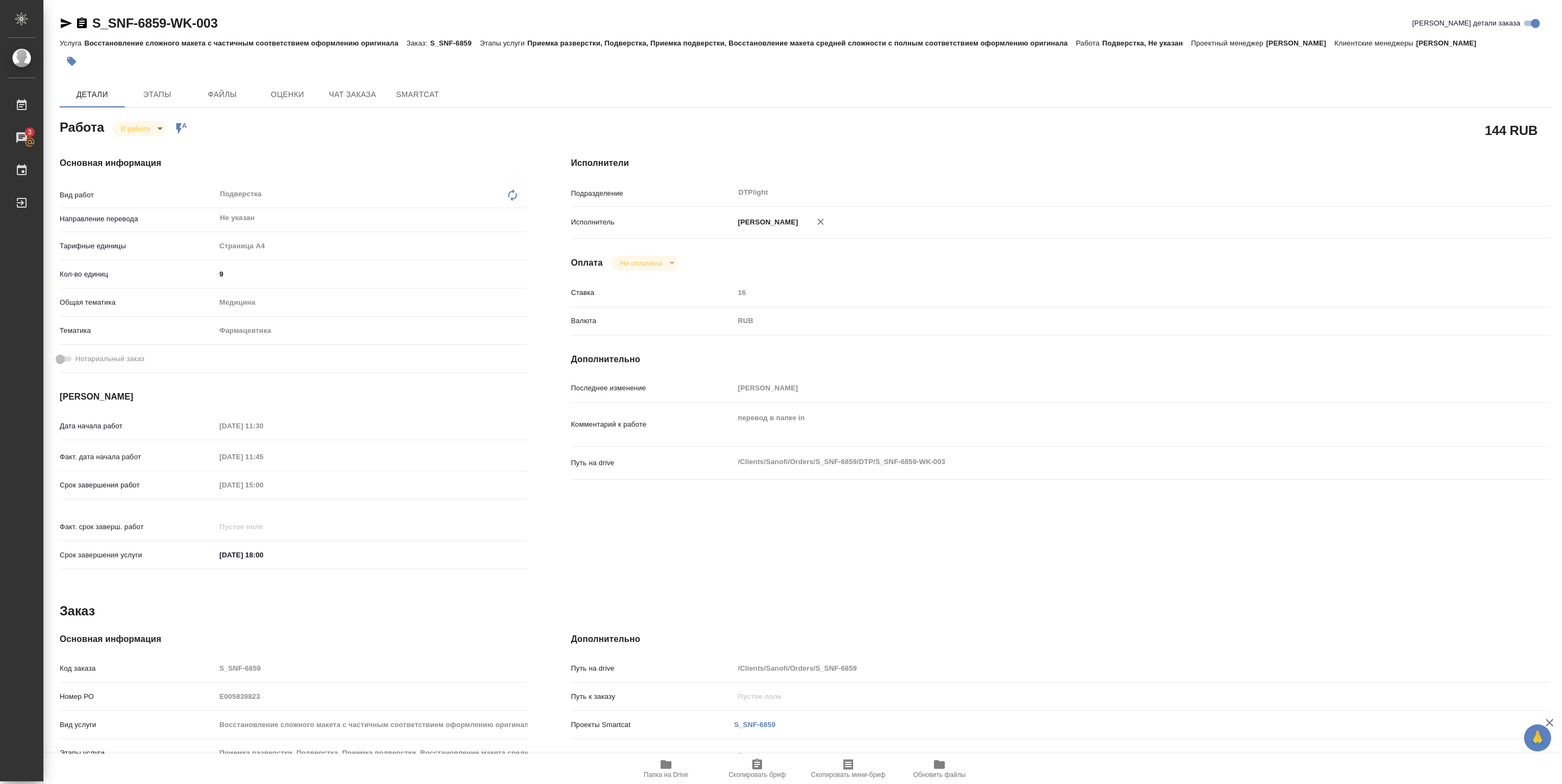
type textarea "x"
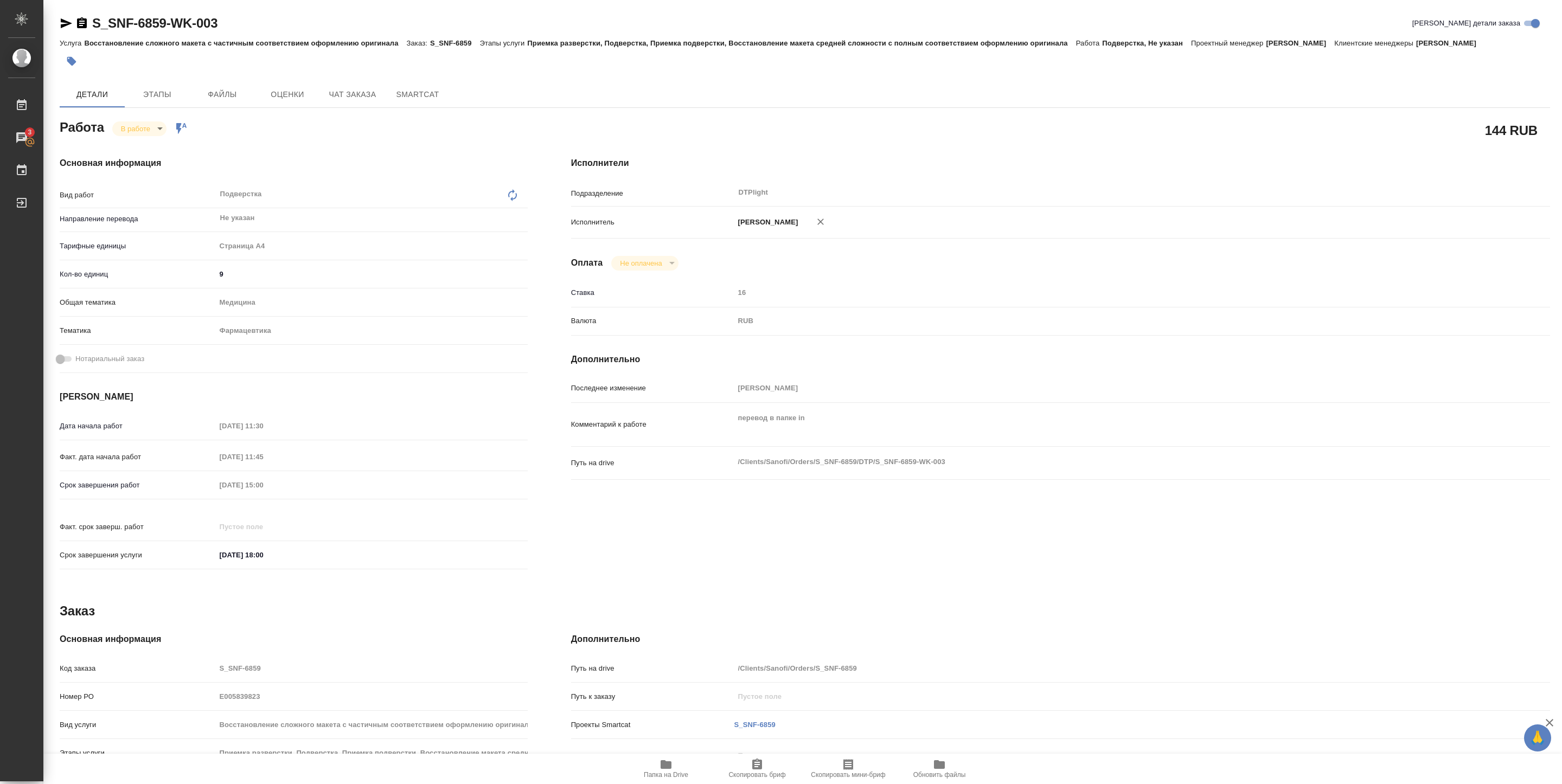
type textarea "x"
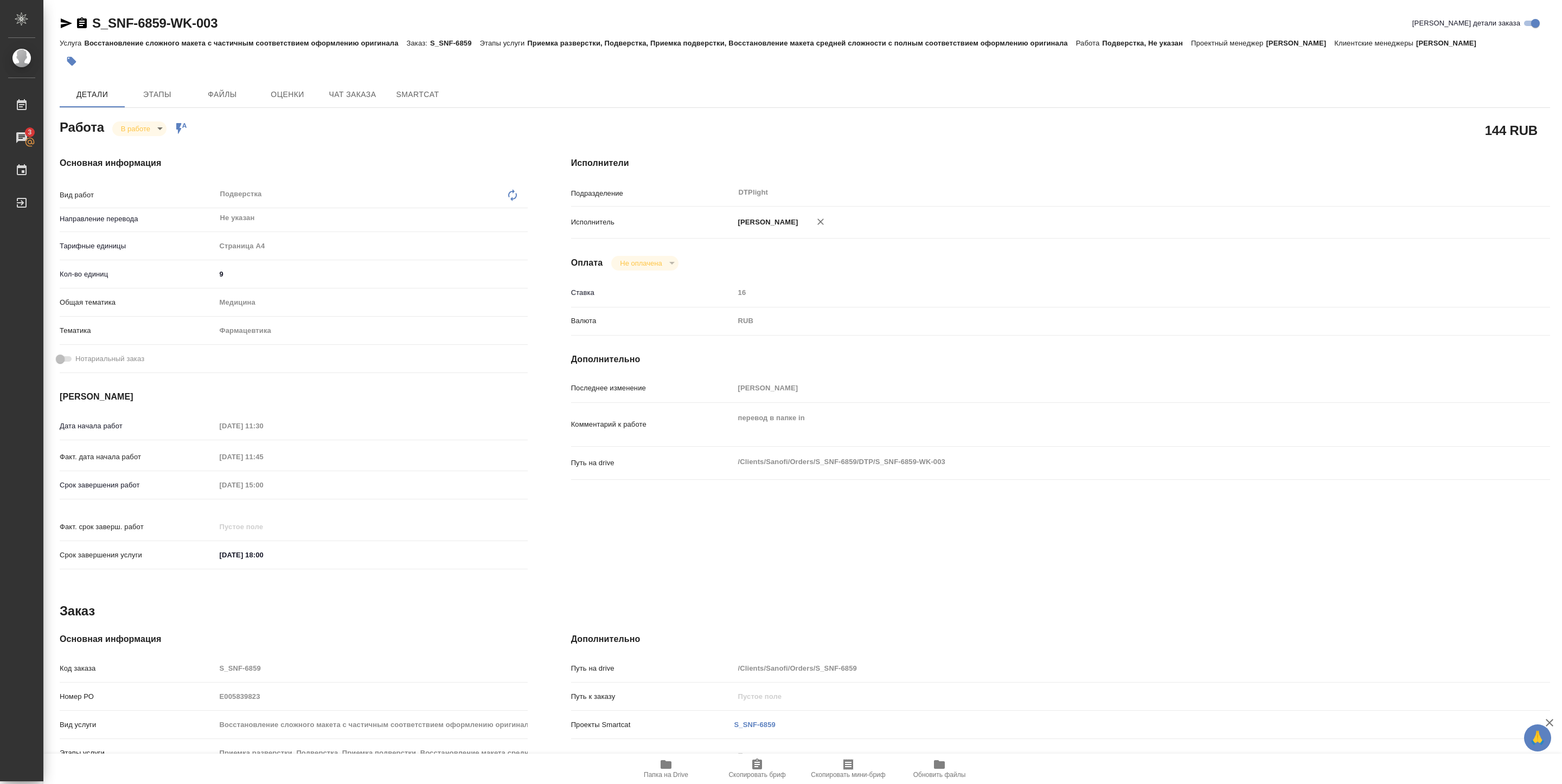
type textarea "x"
